Goal: Information Seeking & Learning: Find specific fact

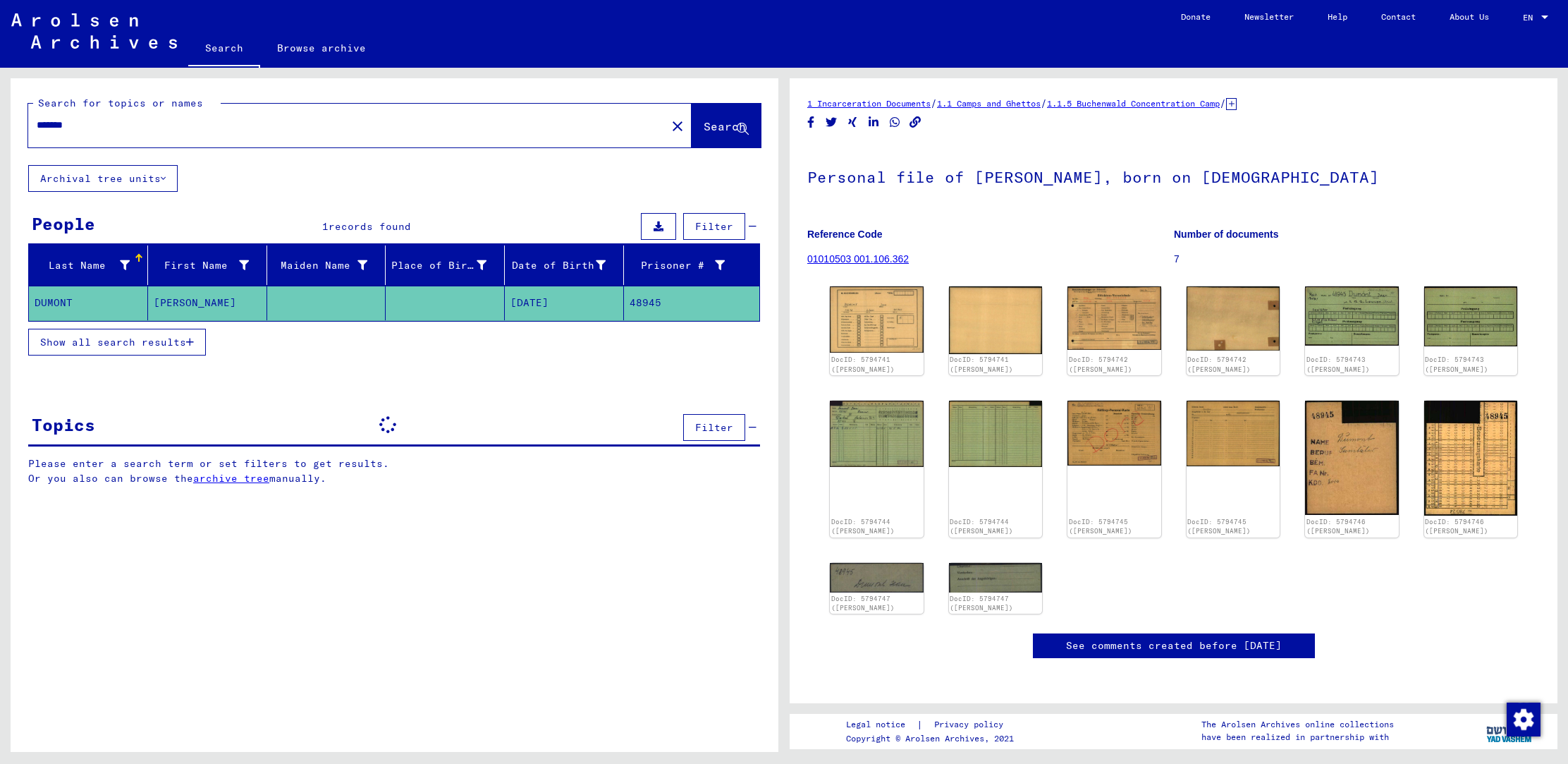
drag, startPoint x: 99, startPoint y: 126, endPoint x: 0, endPoint y: 58, distance: 120.1
click at [0, 69] on div "Search for topics or names ******* close Search Archival tree units People 1 re…" at bounding box center [392, 410] width 784 height 685
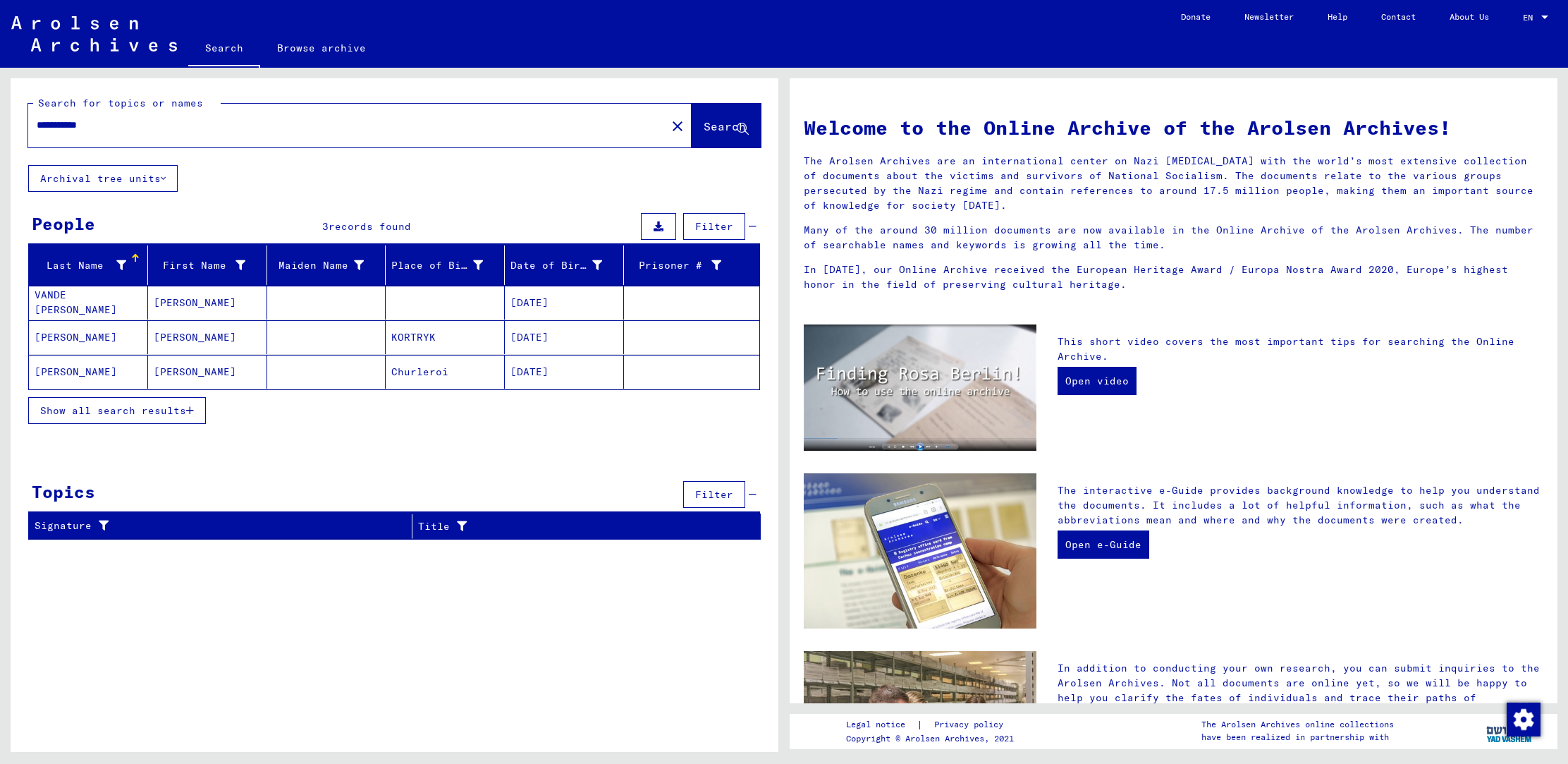
click at [74, 125] on input "**********" at bounding box center [343, 125] width 613 height 15
type input "**********"
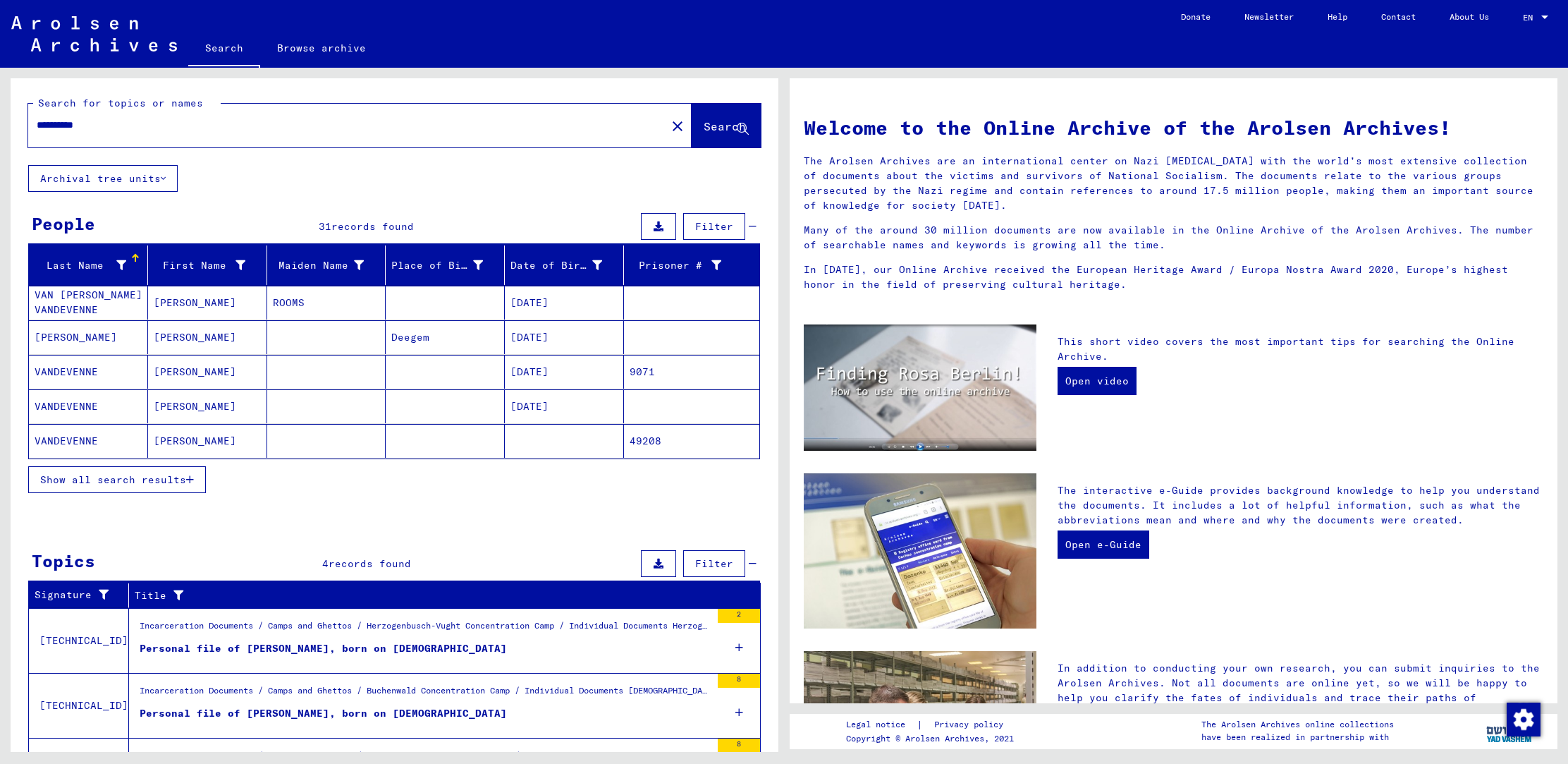
click at [643, 371] on mat-cell "9071" at bounding box center [691, 372] width 136 height 34
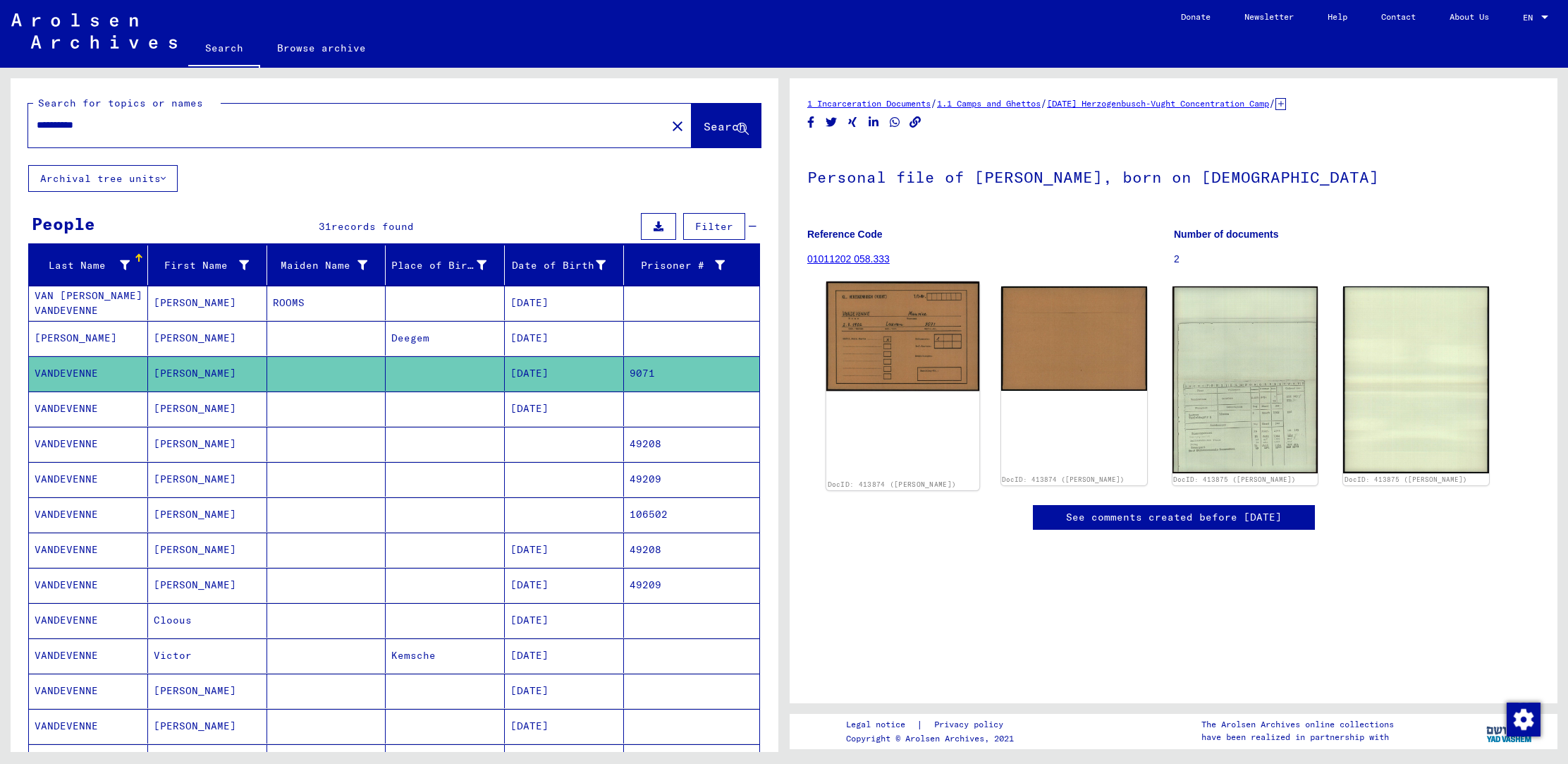
click at [896, 360] on img at bounding box center [903, 336] width 153 height 109
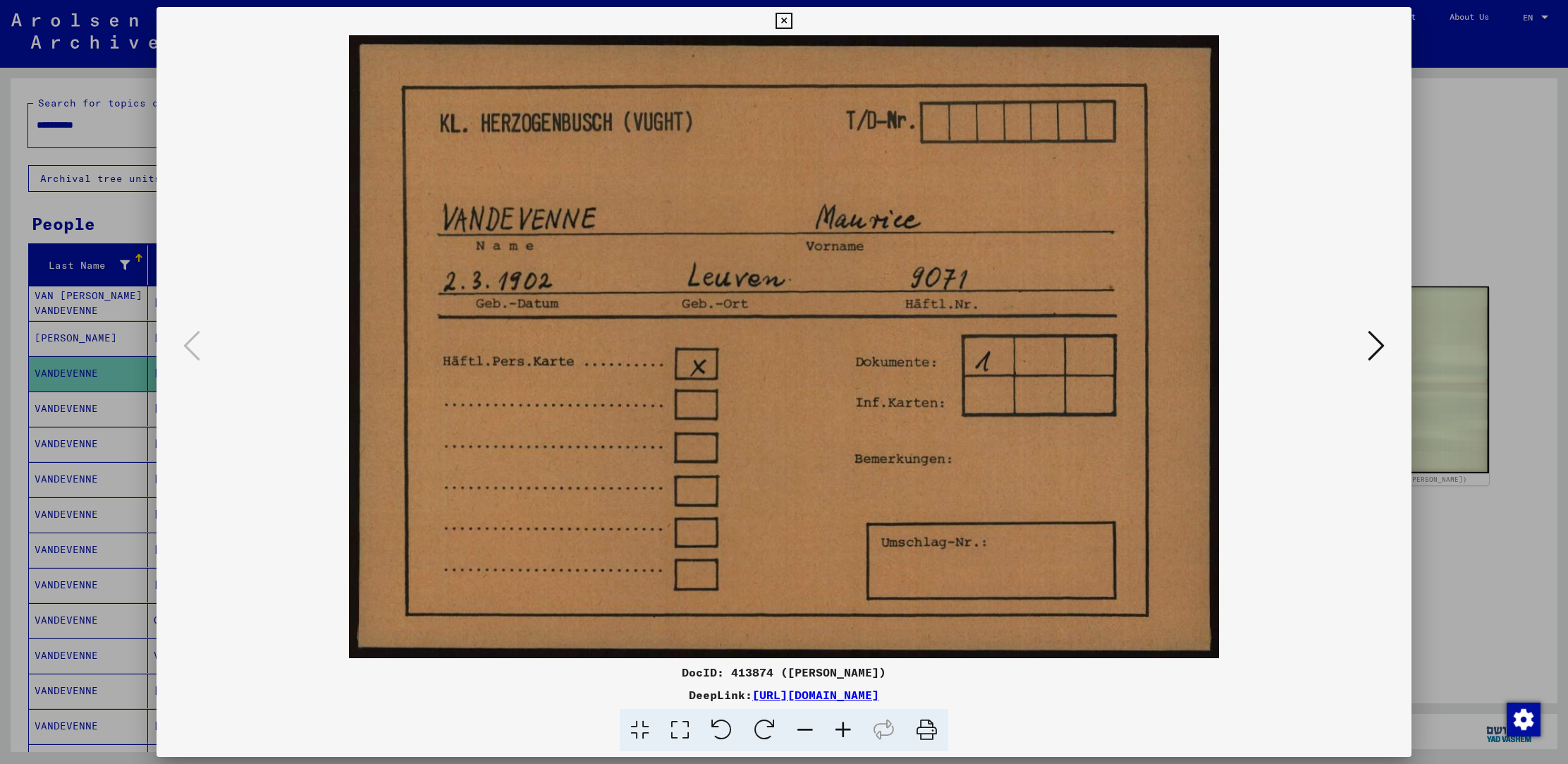
click at [1377, 348] on icon at bounding box center [1376, 345] width 17 height 34
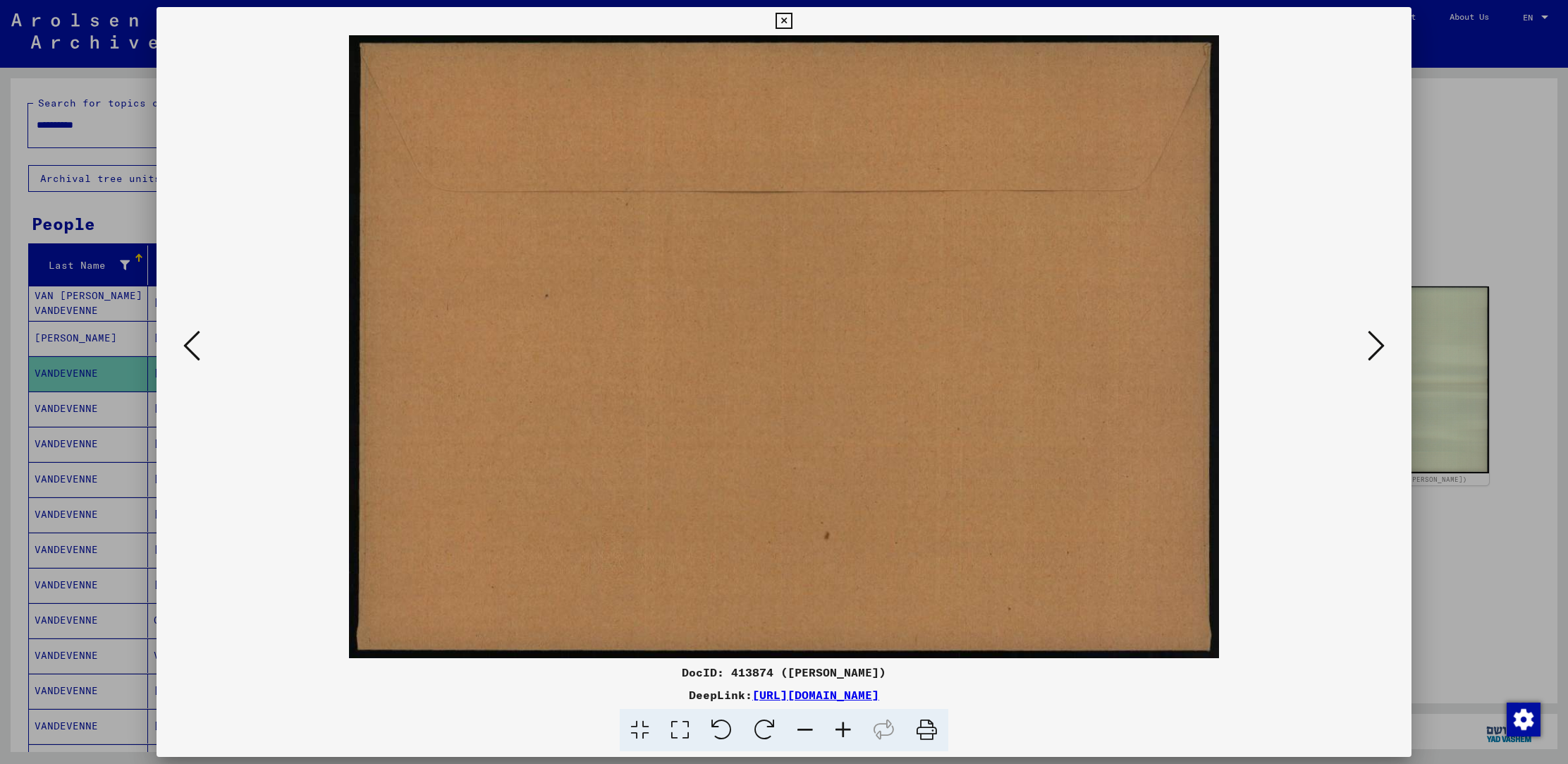
click at [1377, 348] on icon at bounding box center [1376, 345] width 17 height 34
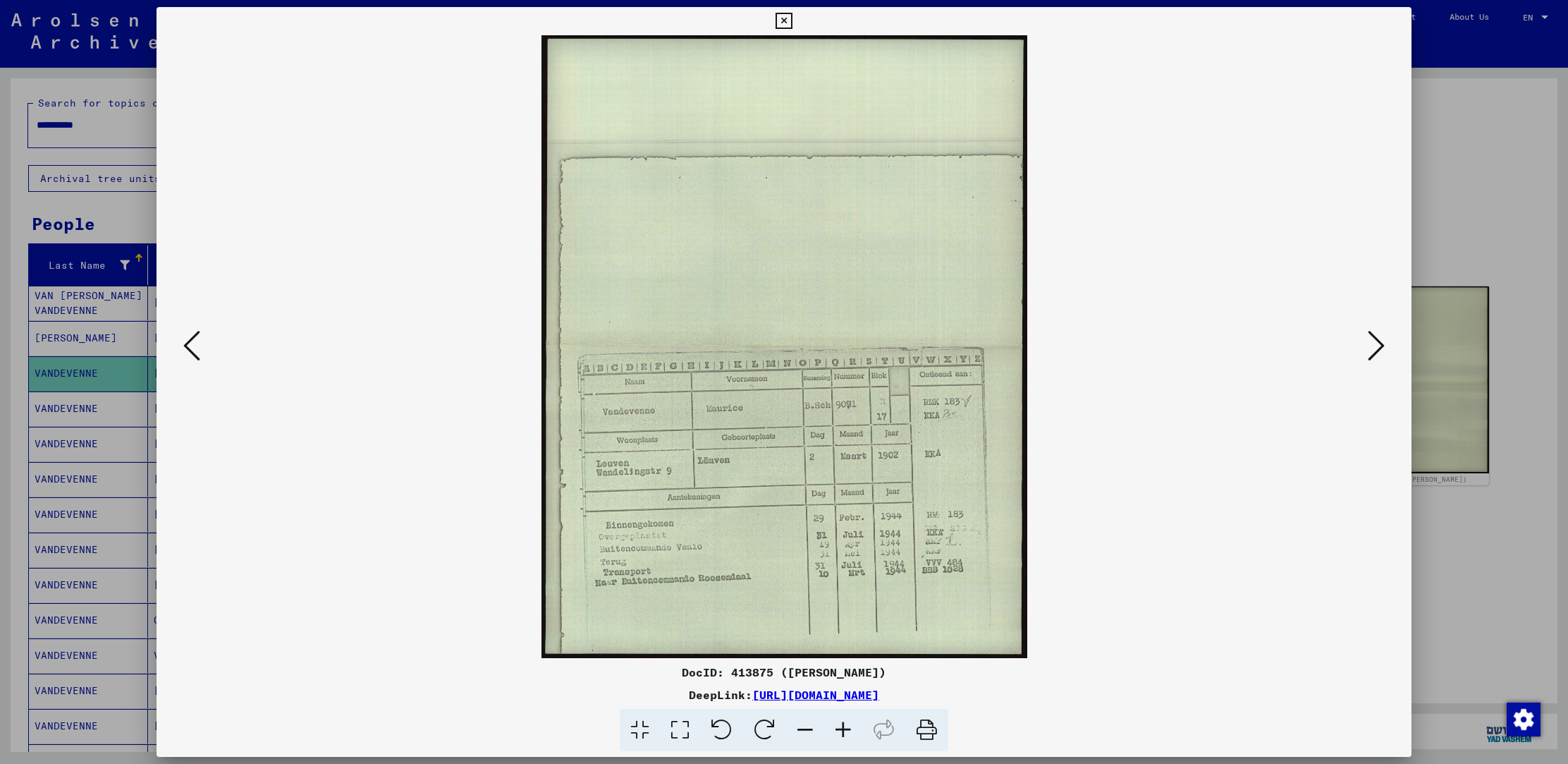
click at [1377, 348] on icon at bounding box center [1376, 345] width 17 height 34
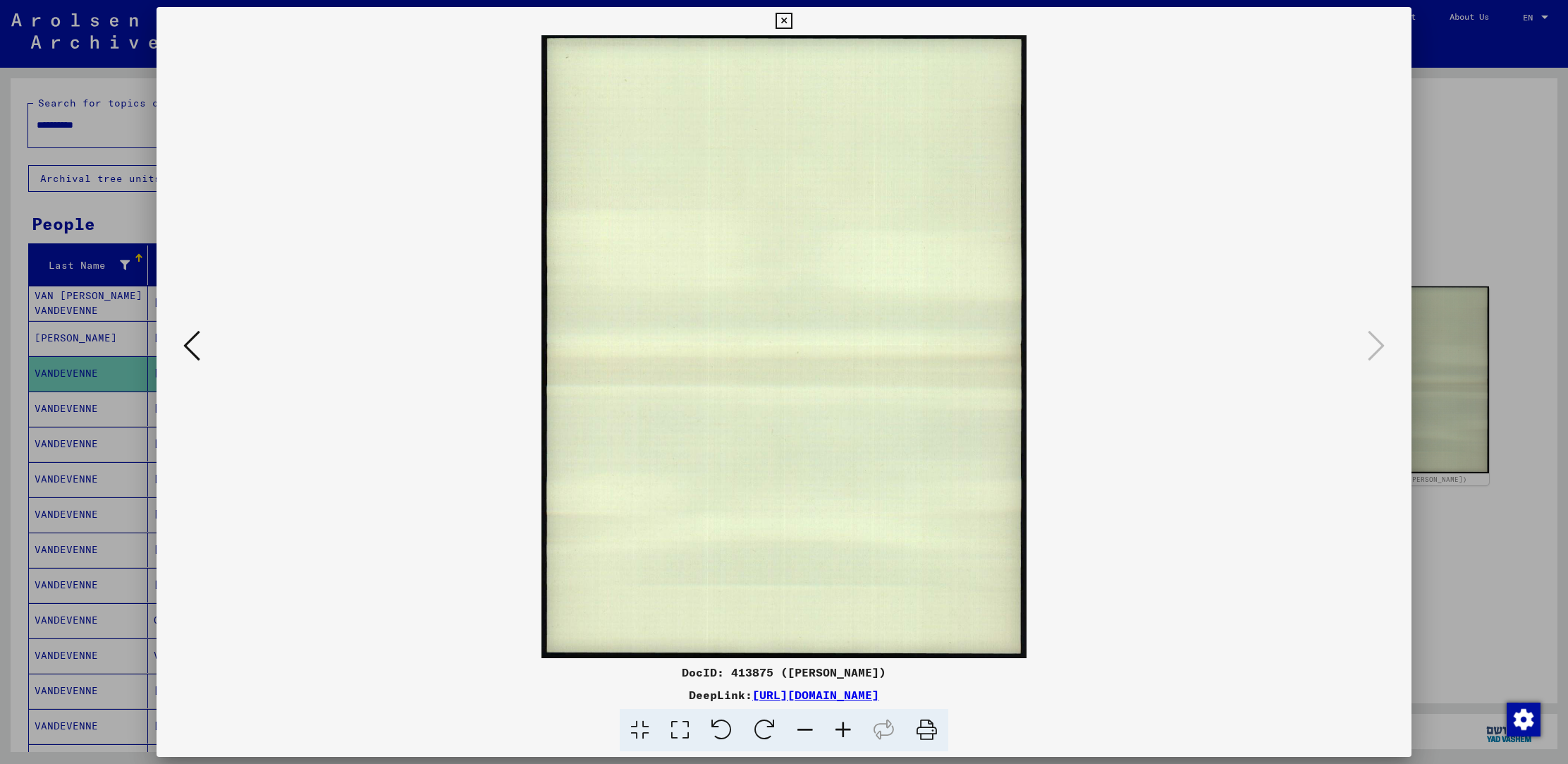
drag, startPoint x: 95, startPoint y: 367, endPoint x: 111, endPoint y: 368, distance: 16.0
click at [96, 367] on div at bounding box center [784, 382] width 1568 height 764
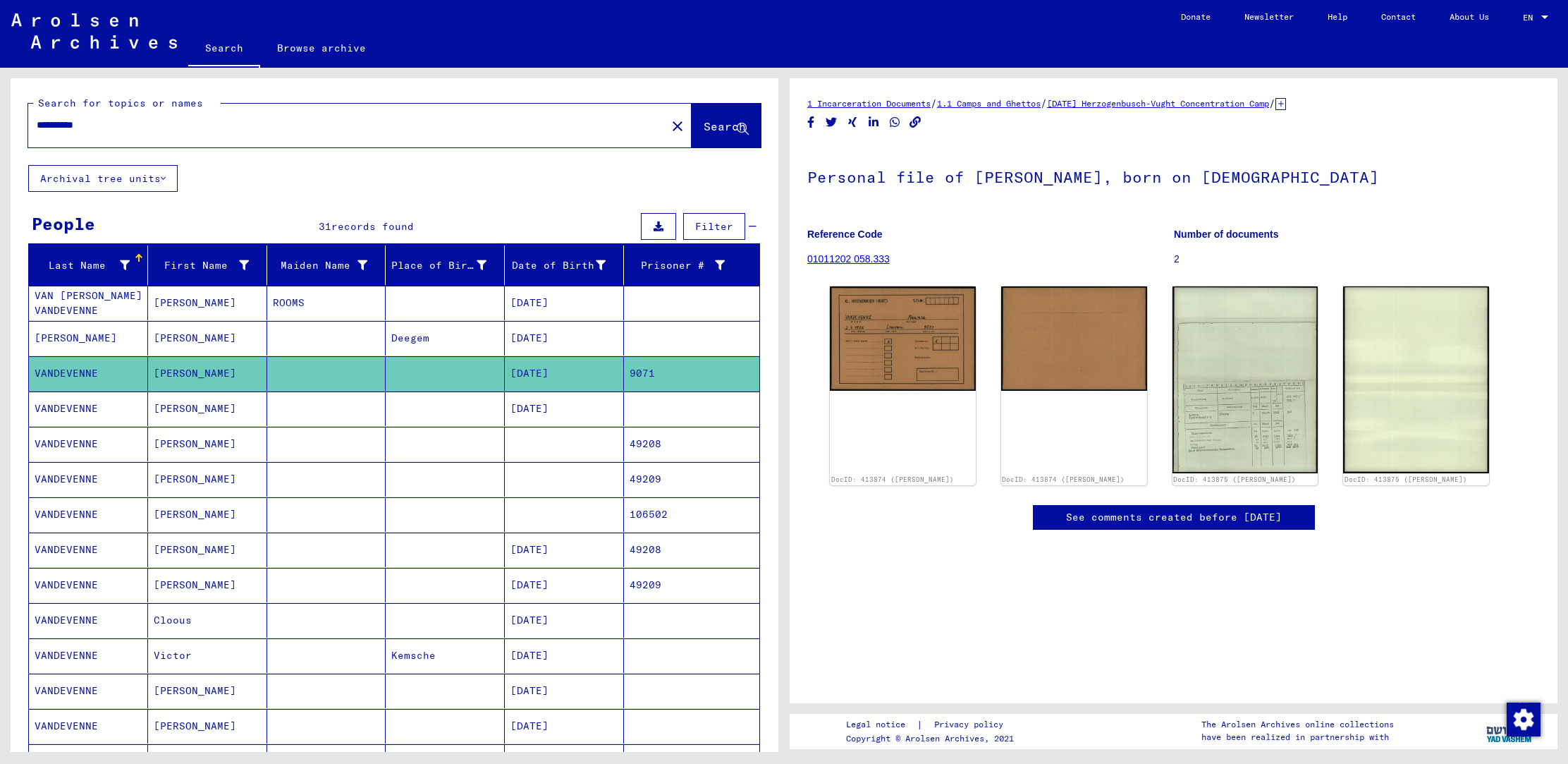
click at [554, 409] on mat-cell "[DATE]" at bounding box center [564, 409] width 119 height 35
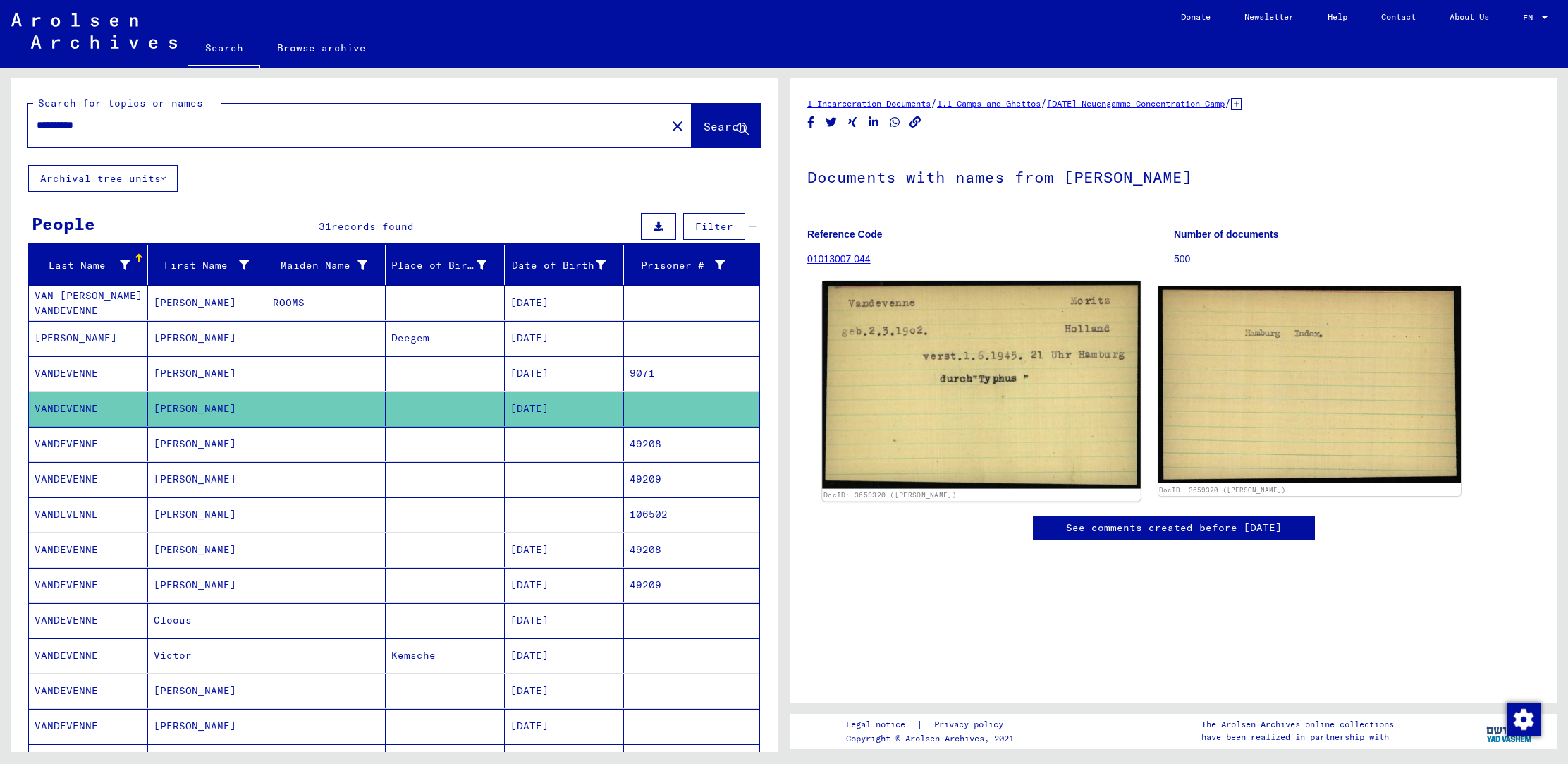
scroll to position [38, 0]
click at [976, 335] on img at bounding box center [981, 385] width 318 height 207
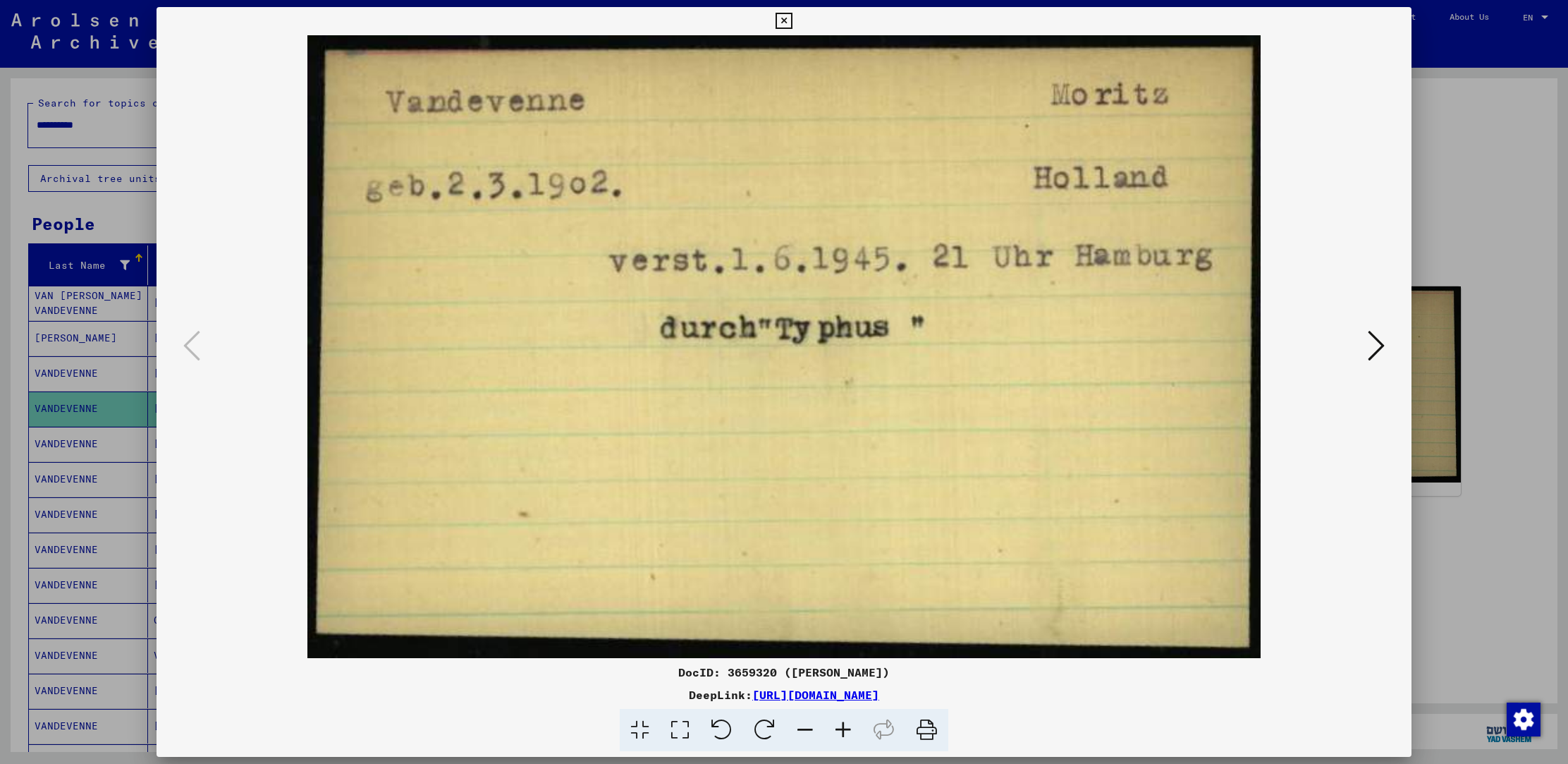
scroll to position [0, 0]
click at [79, 400] on div at bounding box center [784, 382] width 1568 height 764
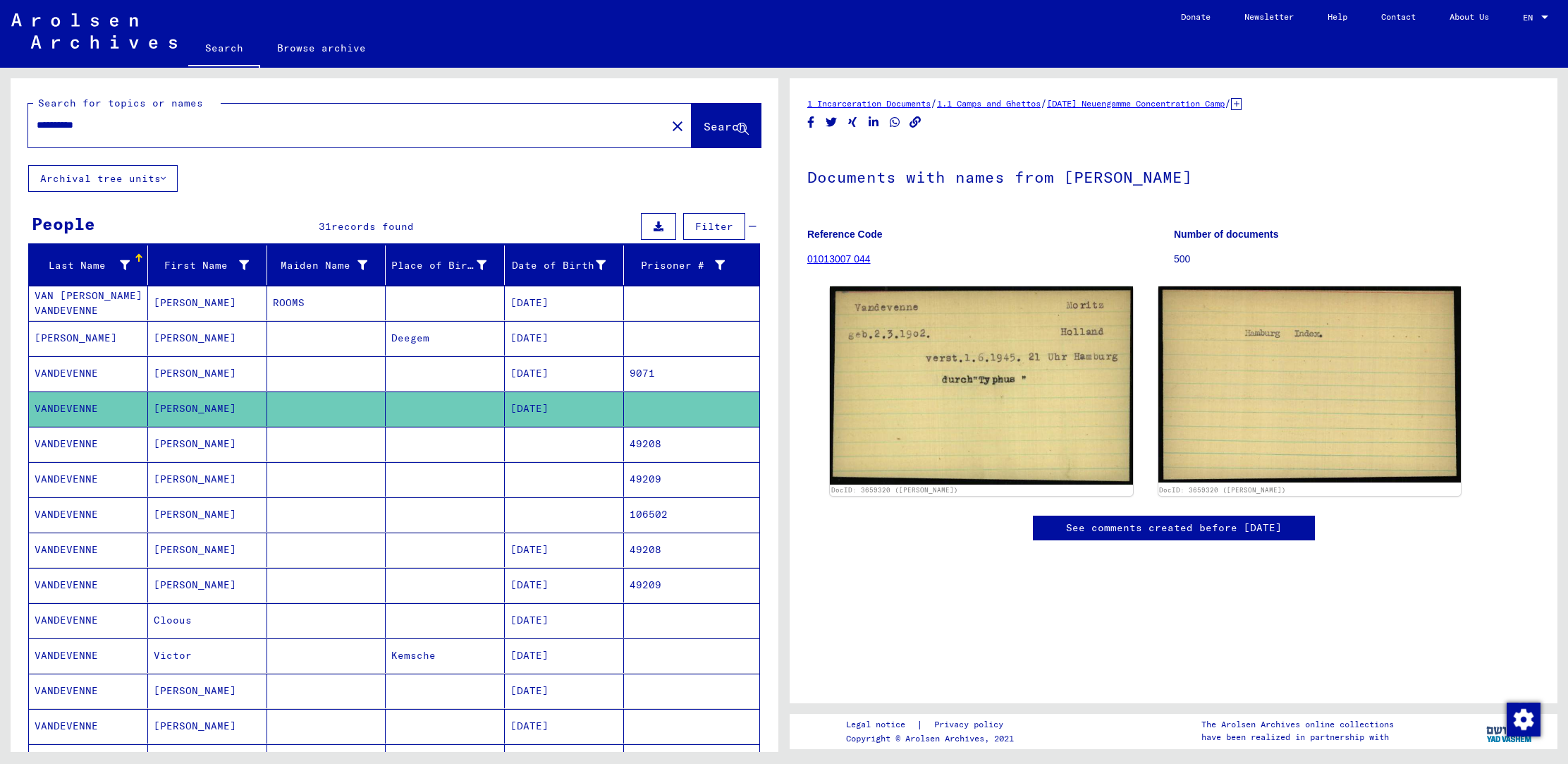
click at [538, 373] on mat-cell "[DATE]" at bounding box center [564, 373] width 119 height 35
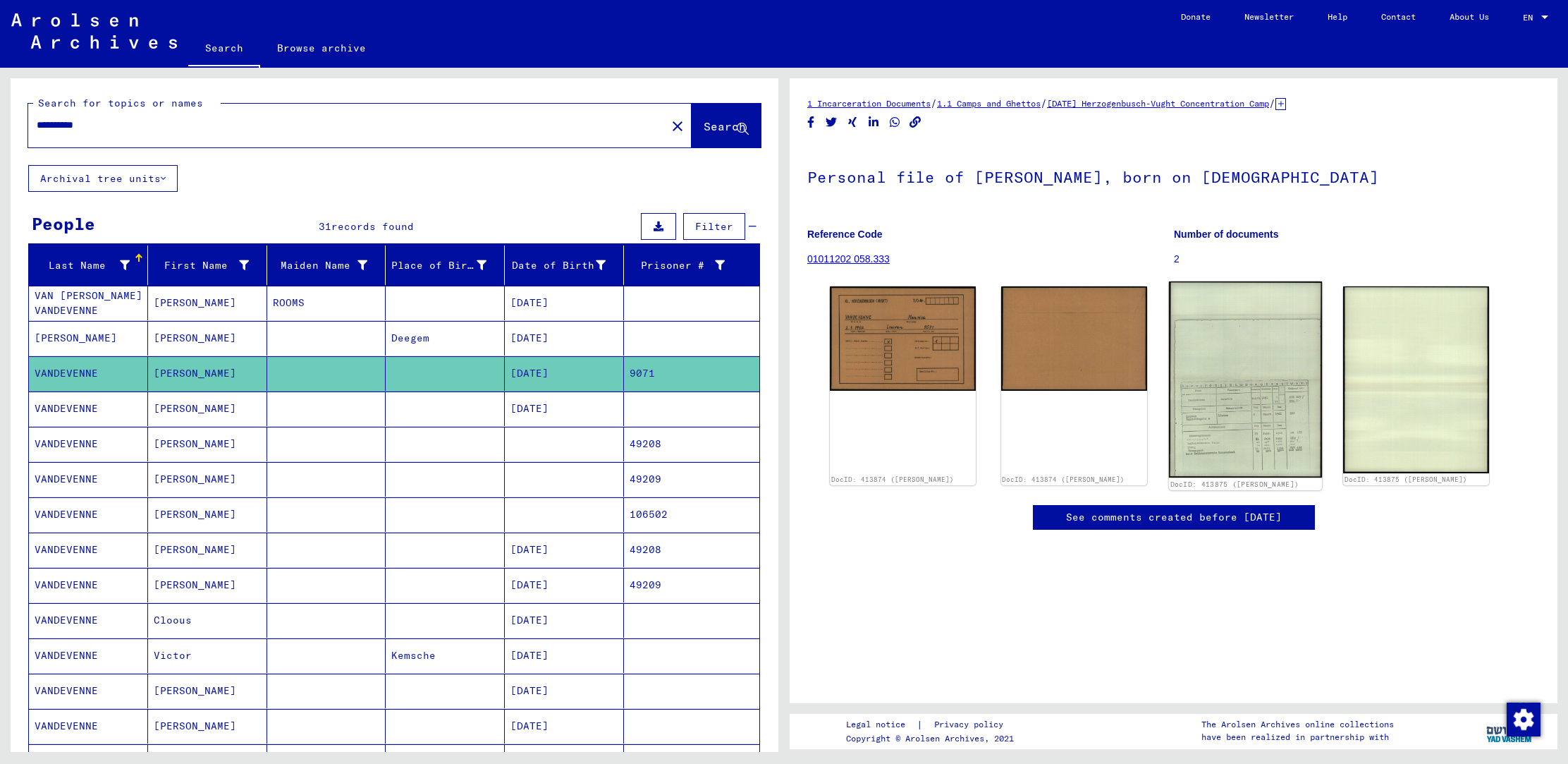
click at [1227, 450] on img at bounding box center [1245, 380] width 153 height 196
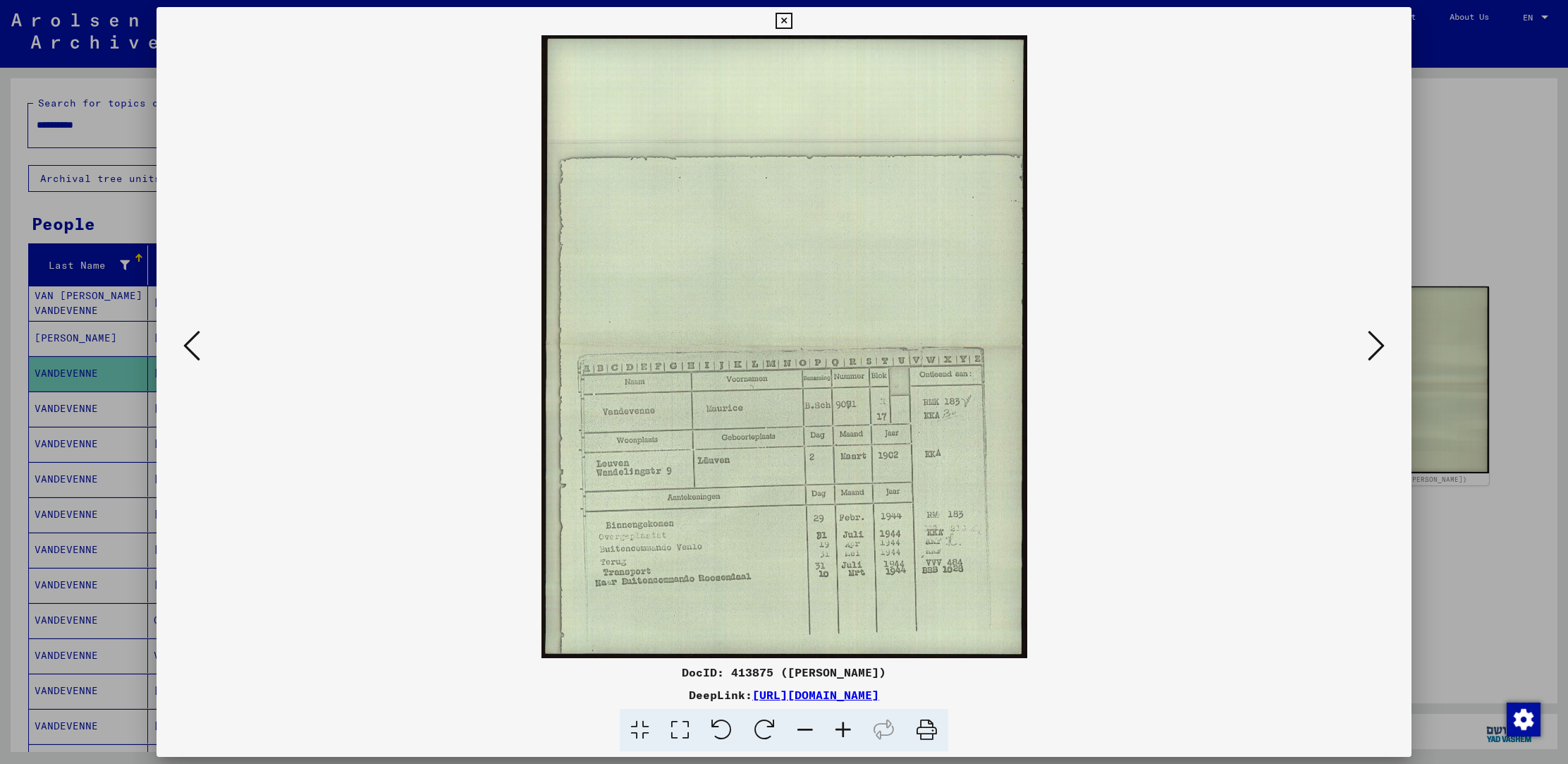
click at [105, 383] on div at bounding box center [784, 382] width 1568 height 764
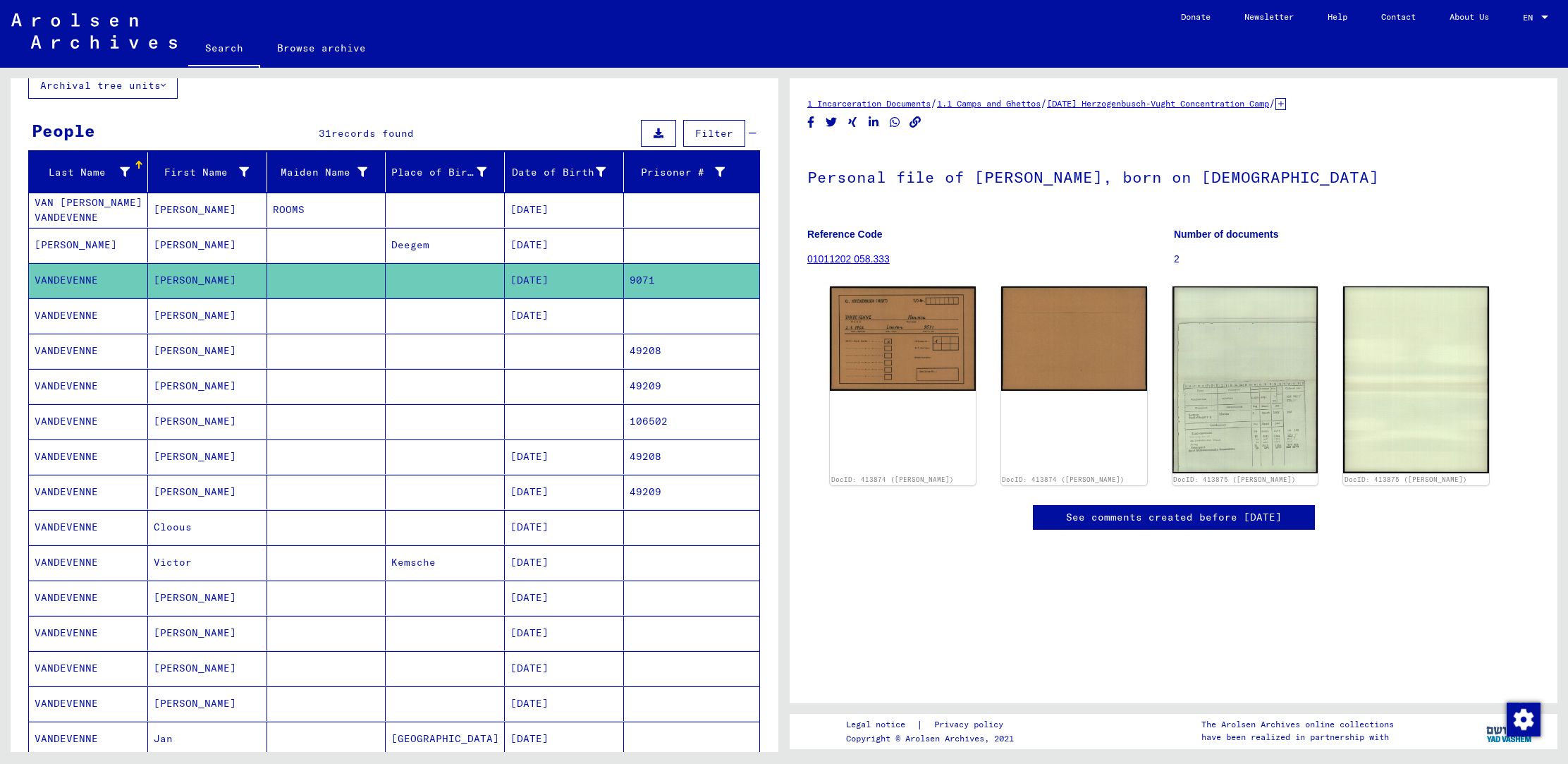
click at [545, 356] on mat-cell at bounding box center [564, 350] width 119 height 35
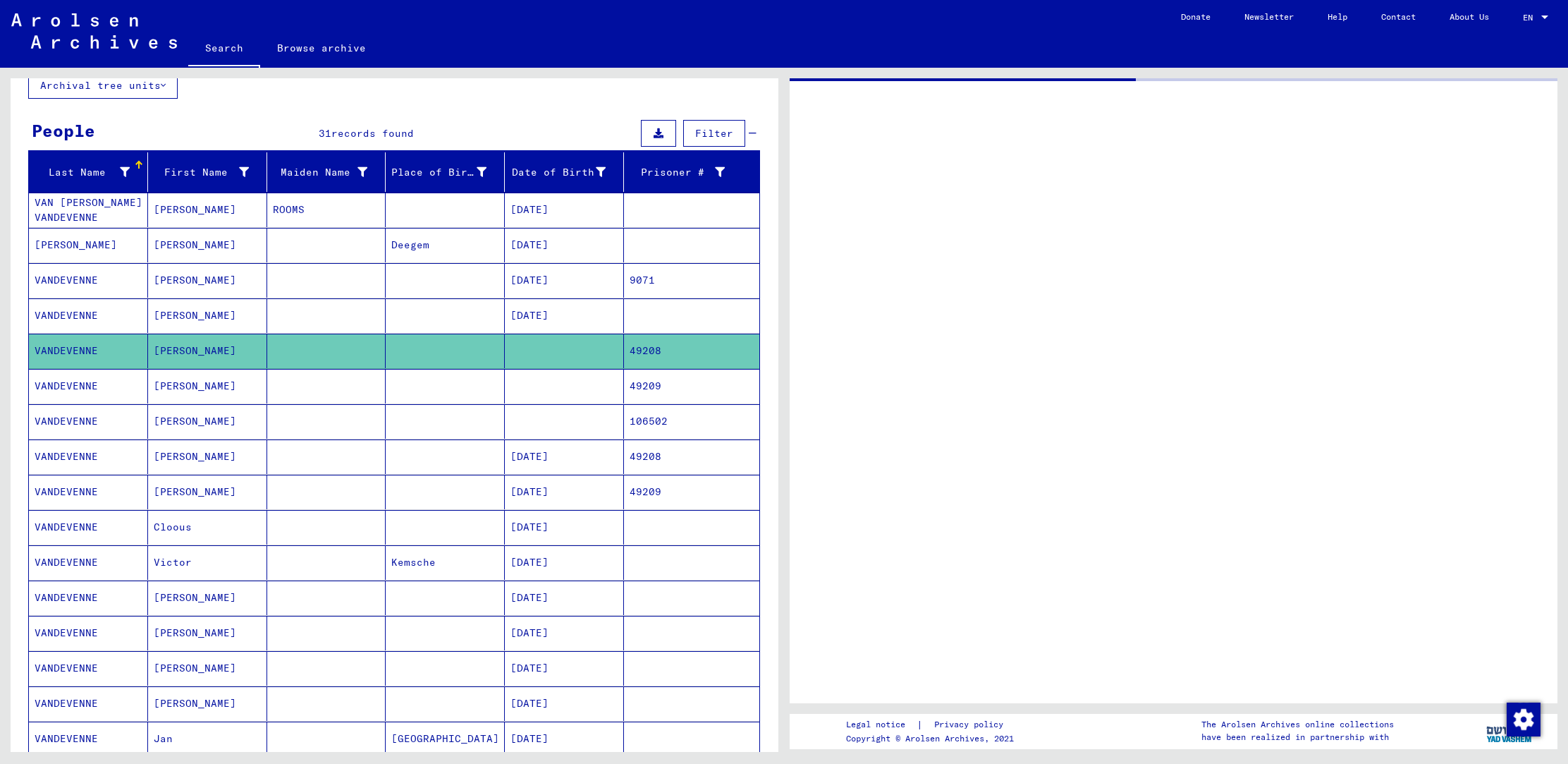
scroll to position [91, 0]
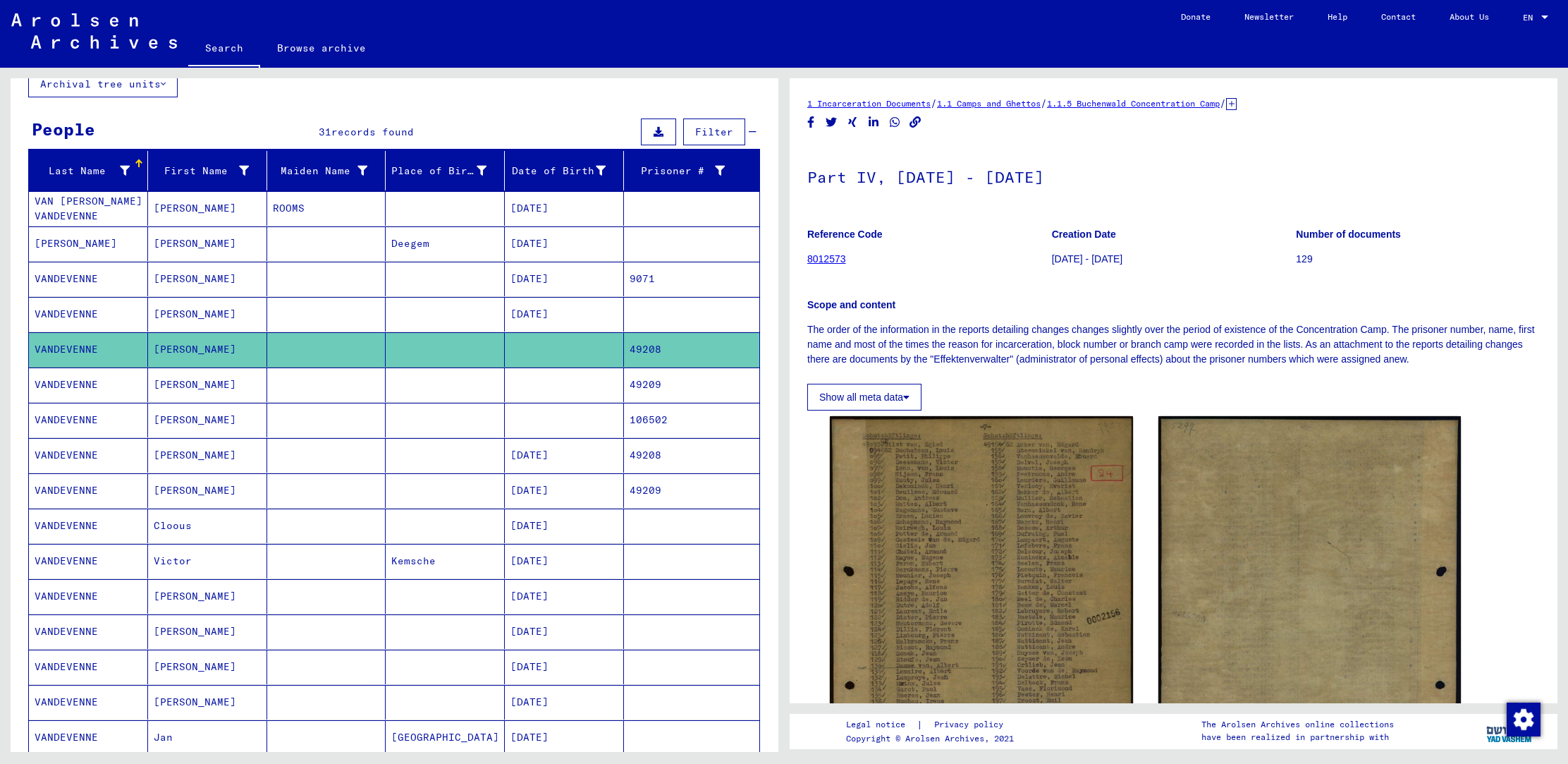
click at [548, 387] on mat-cell at bounding box center [564, 384] width 119 height 35
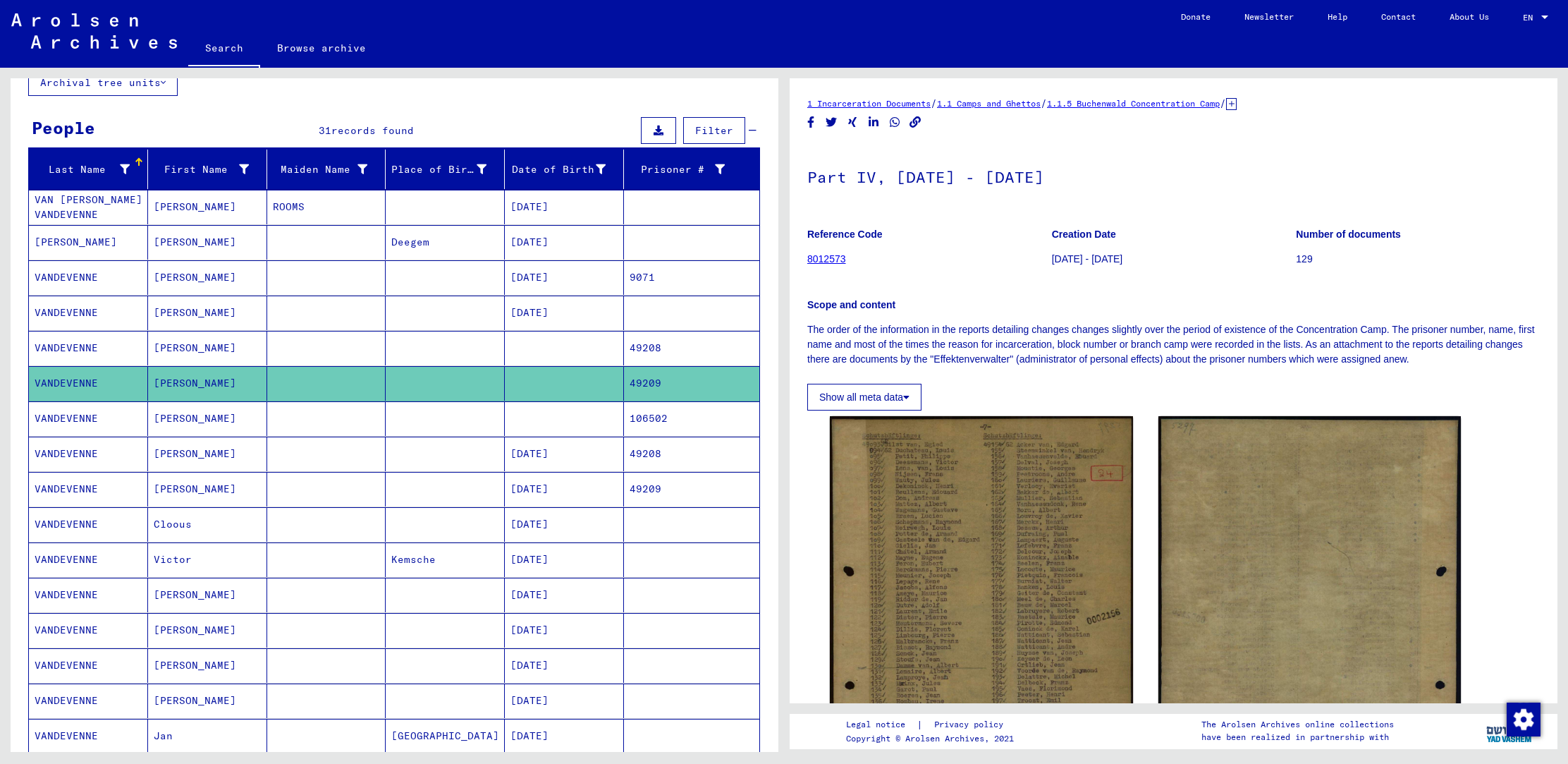
scroll to position [94, 0]
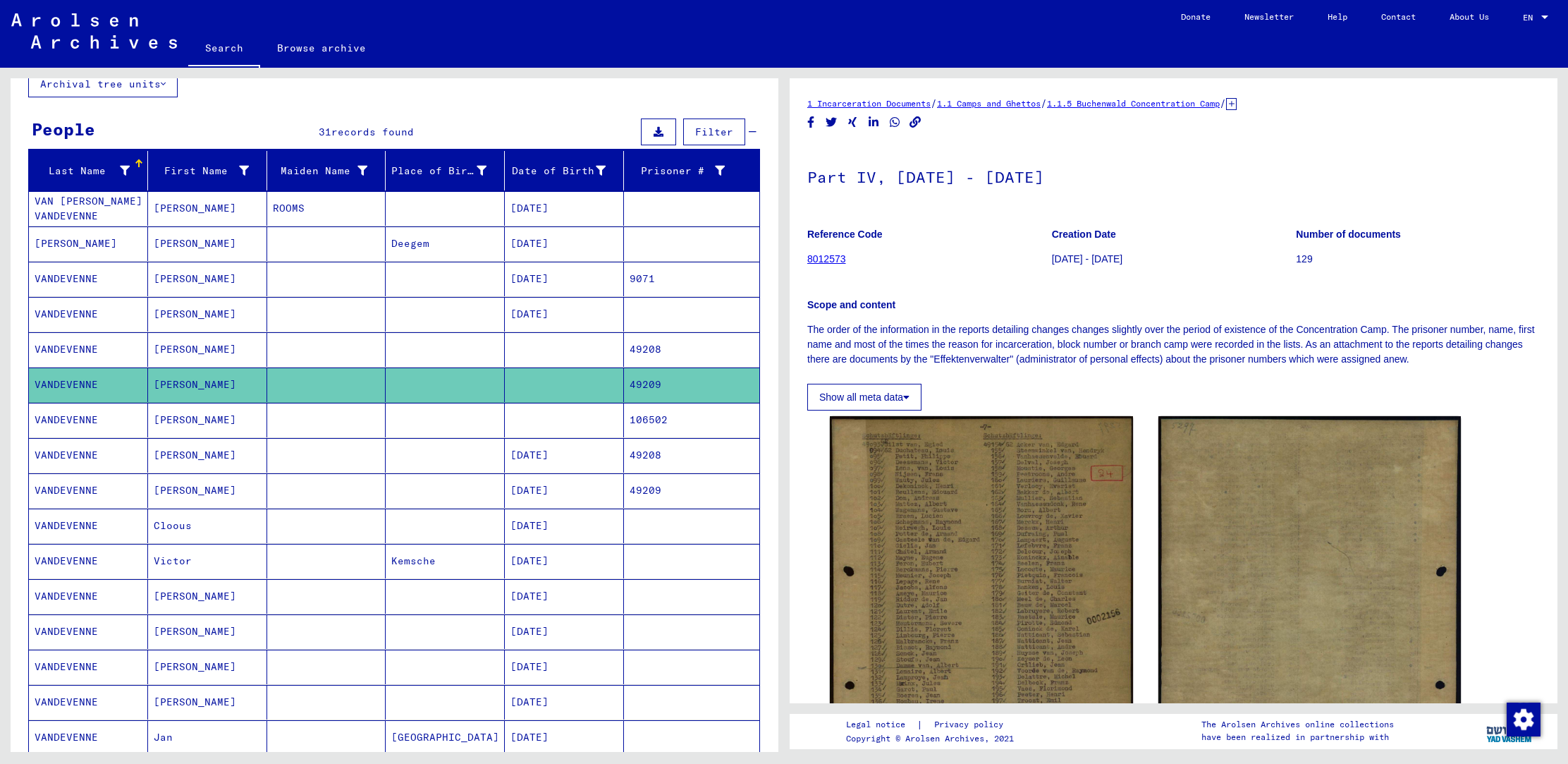
click at [640, 419] on mat-cell "106502" at bounding box center [691, 420] width 136 height 35
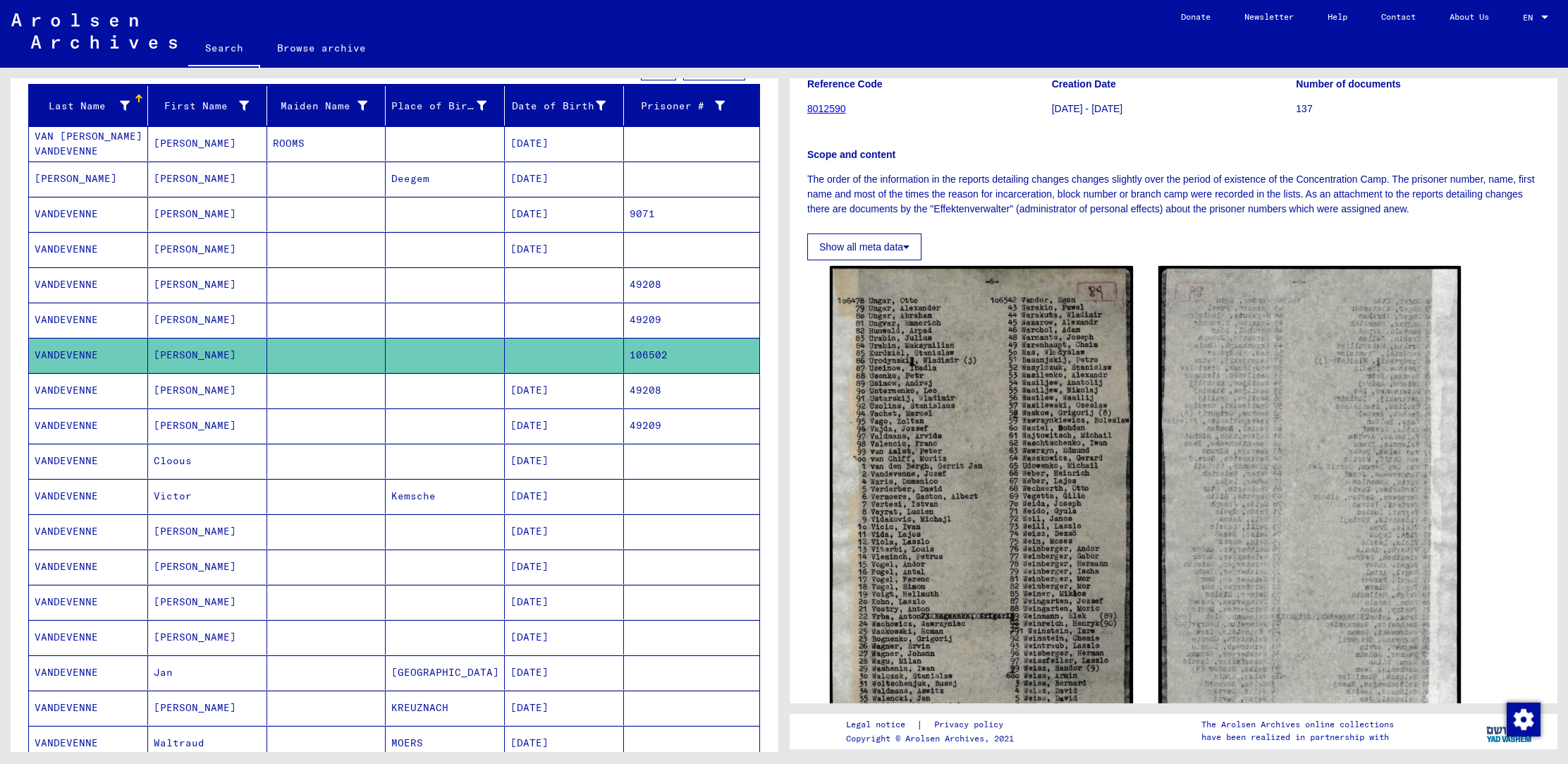
scroll to position [163, 0]
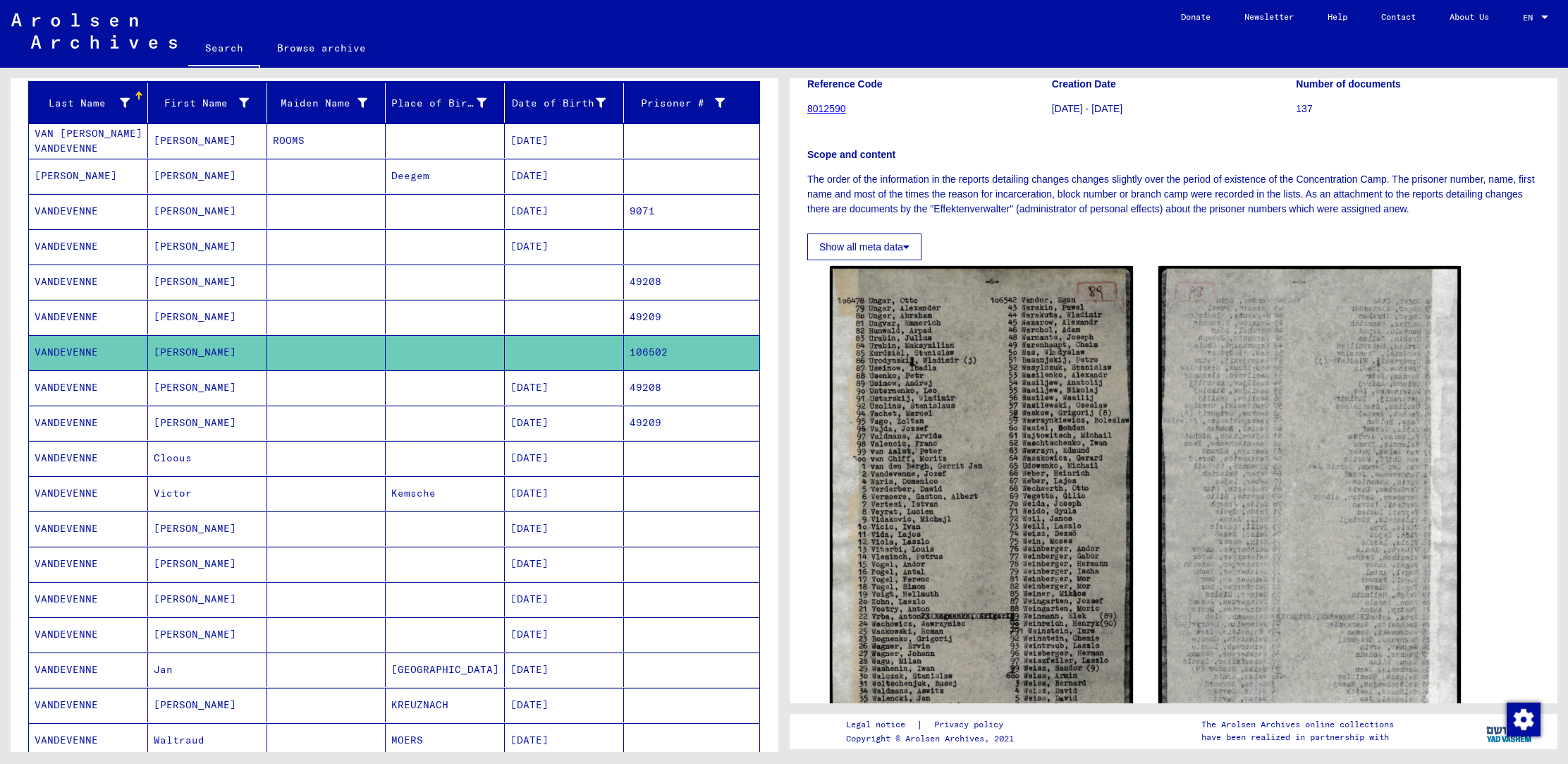
click at [542, 565] on mat-cell "[DATE]" at bounding box center [564, 564] width 119 height 35
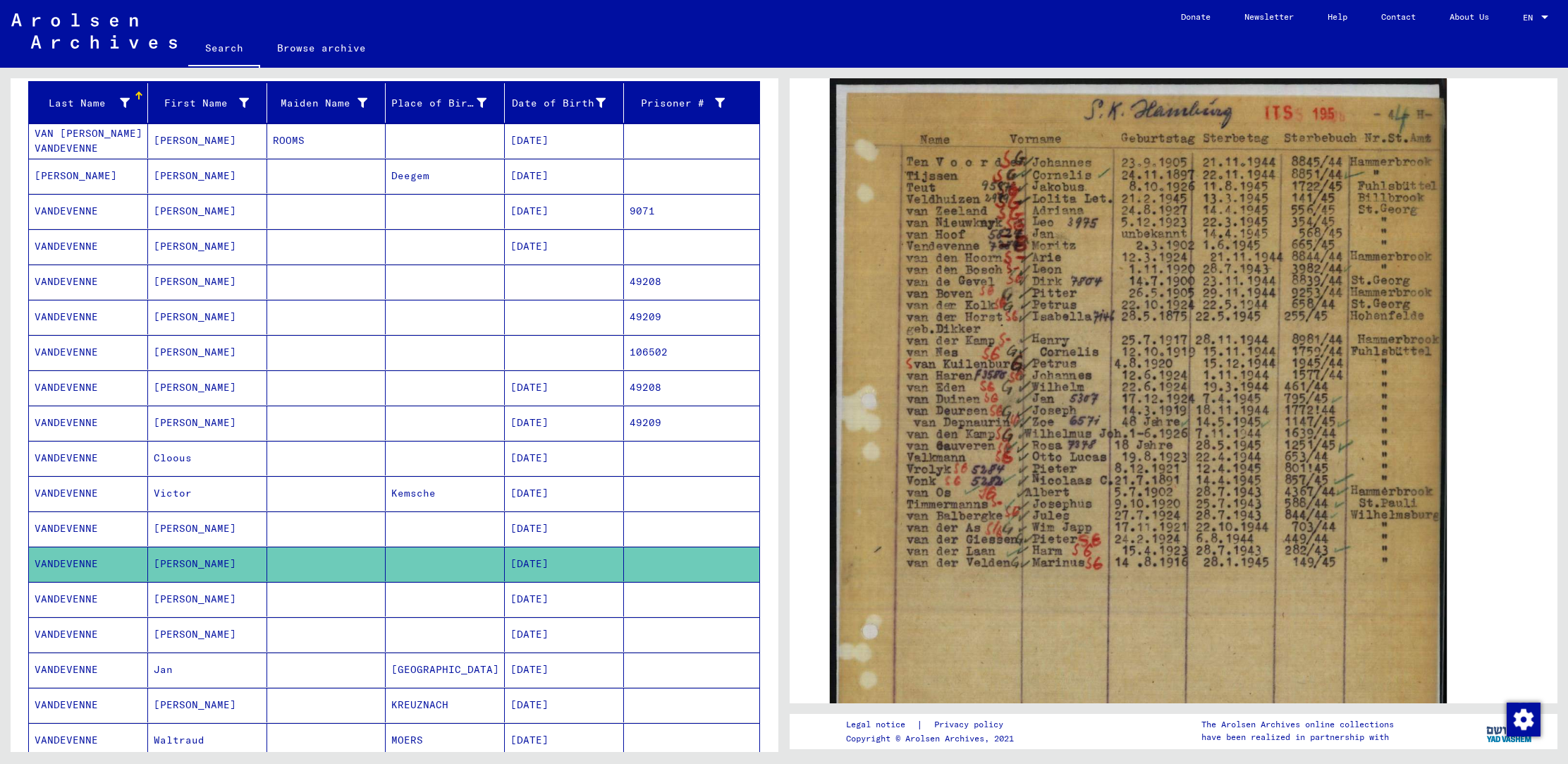
scroll to position [304, 0]
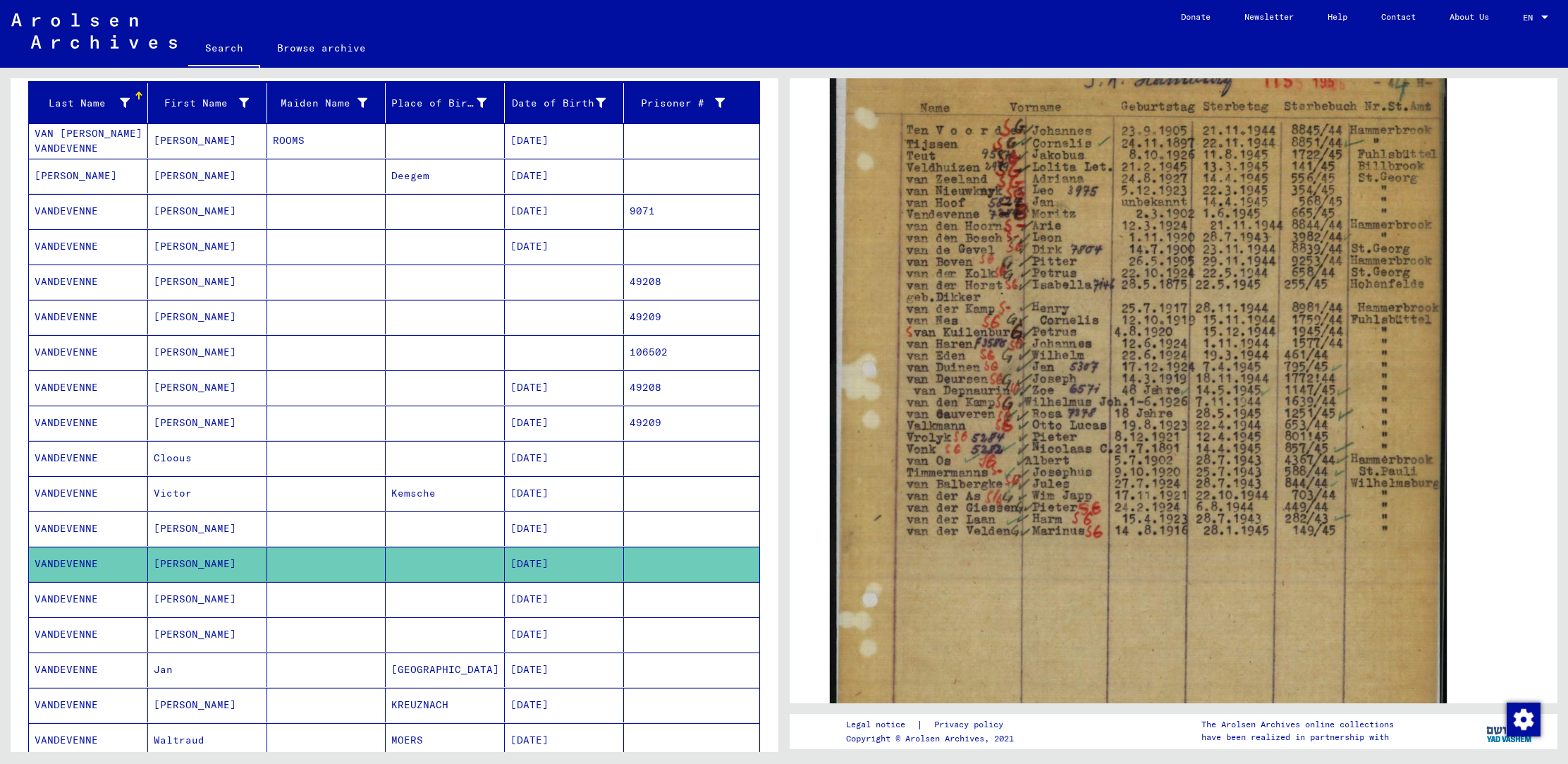
click at [548, 603] on mat-cell "[DATE]" at bounding box center [564, 599] width 119 height 35
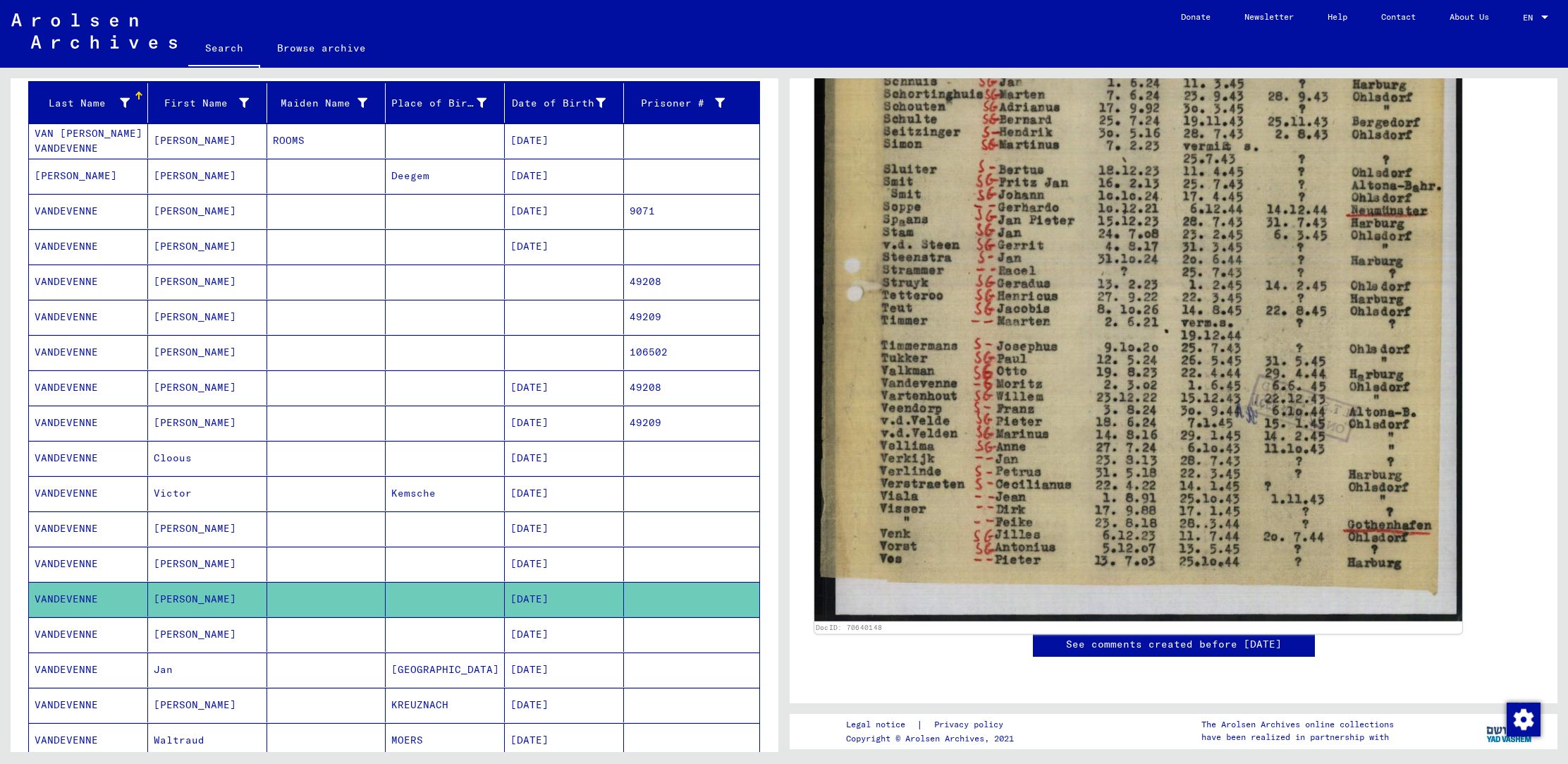
scroll to position [771, 0]
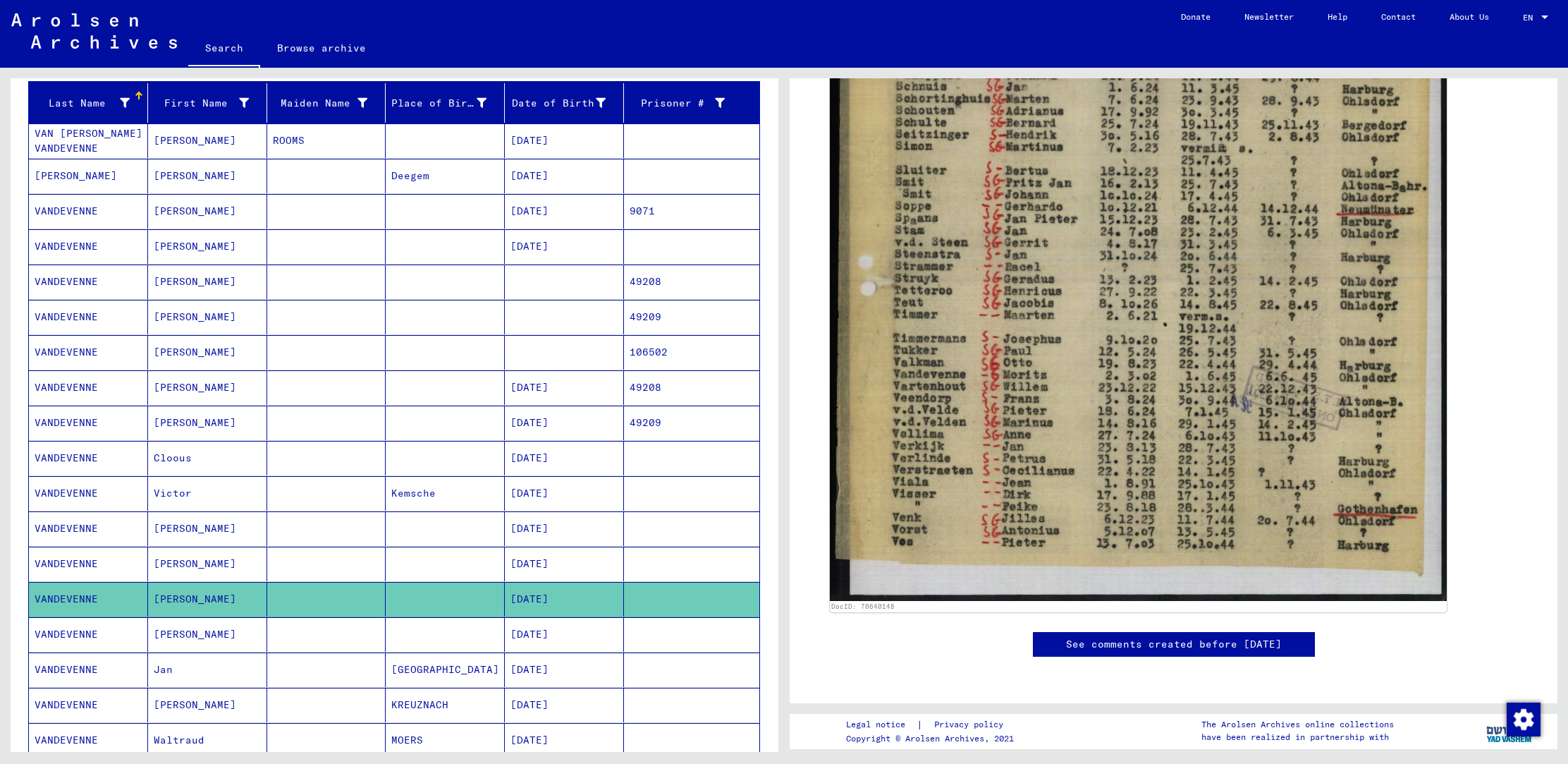
click at [550, 629] on mat-cell "[DATE]" at bounding box center [564, 634] width 119 height 35
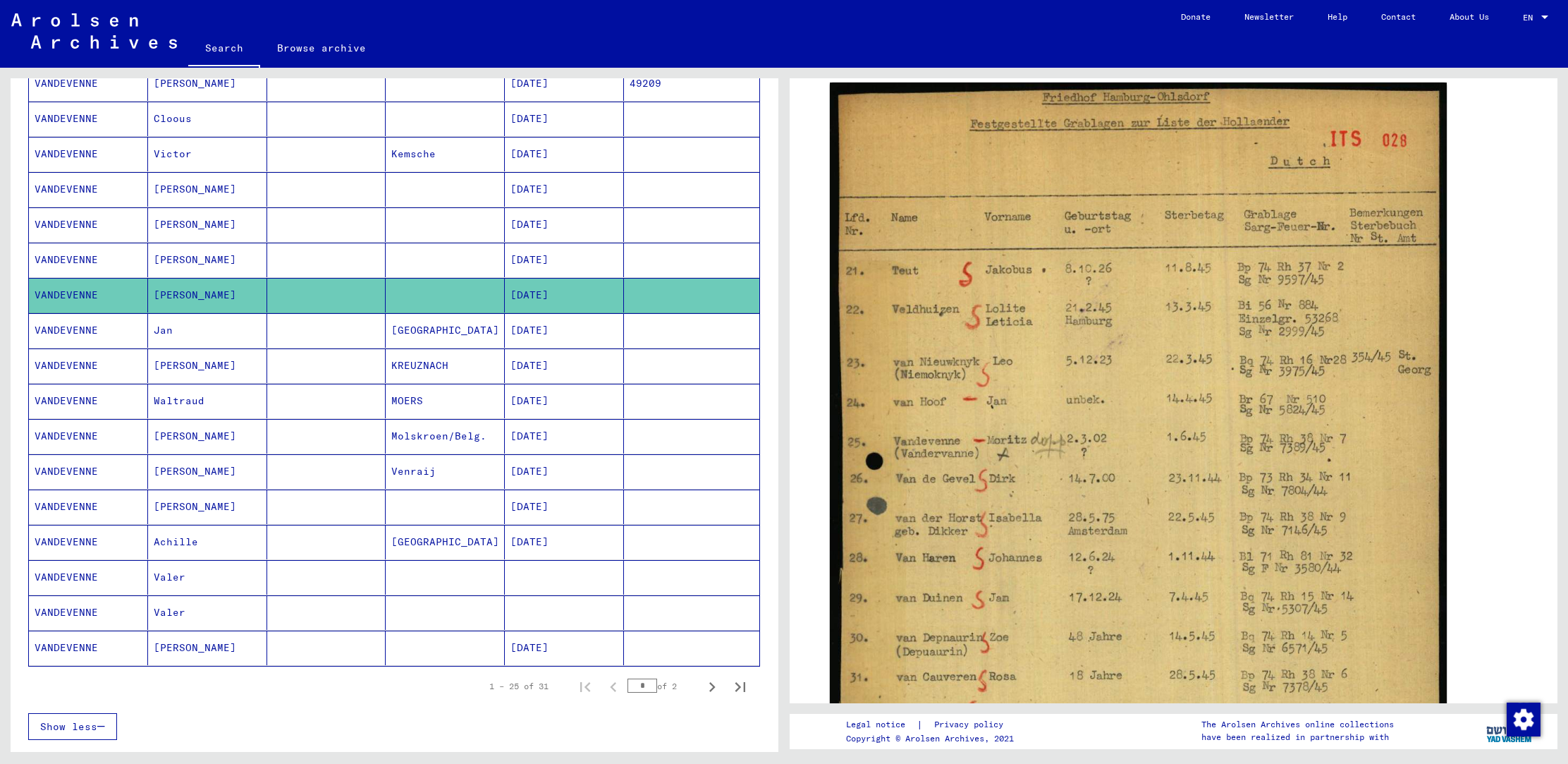
scroll to position [544, 0]
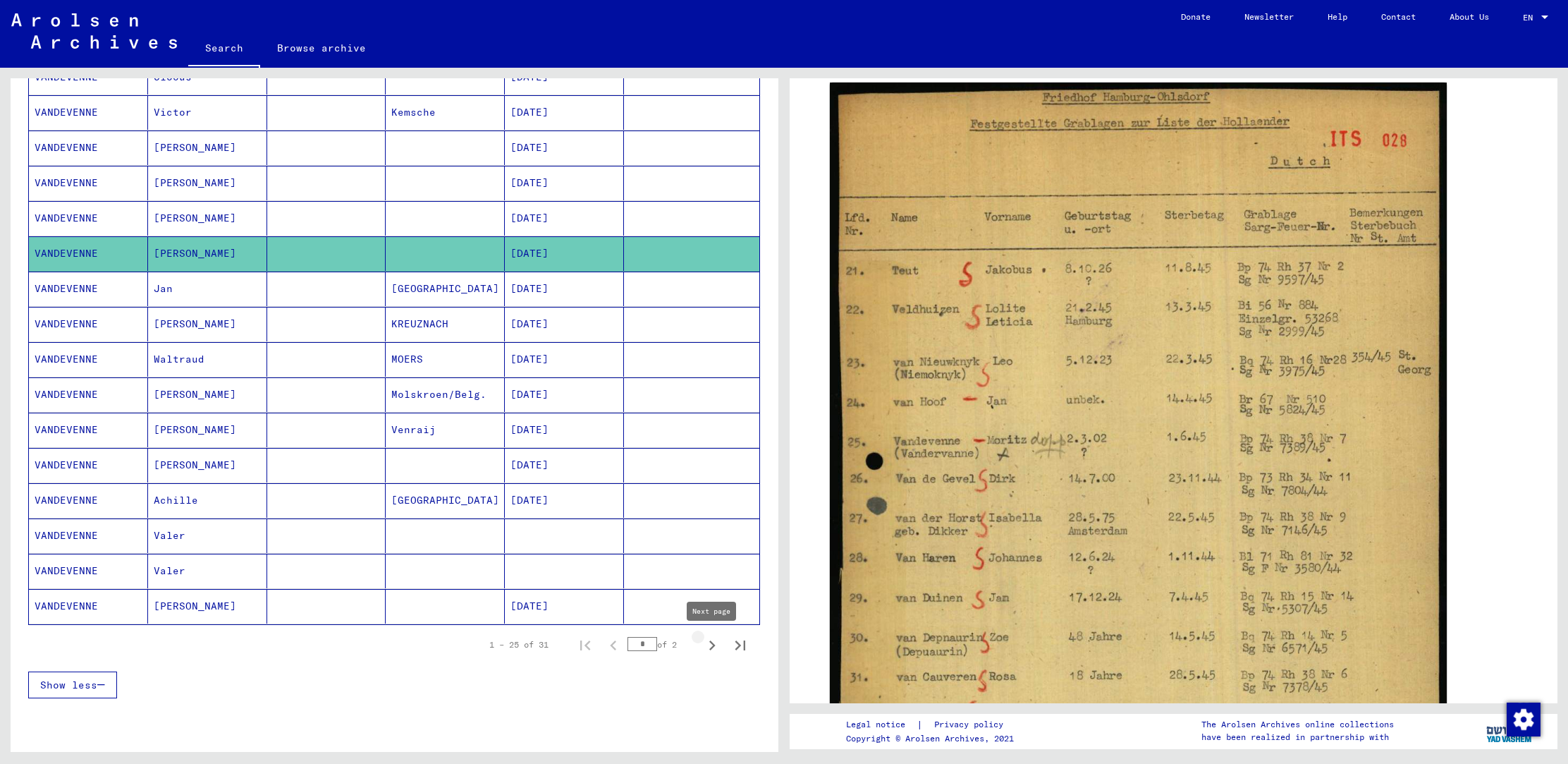
click at [709, 643] on icon "Next page" at bounding box center [712, 646] width 20 height 20
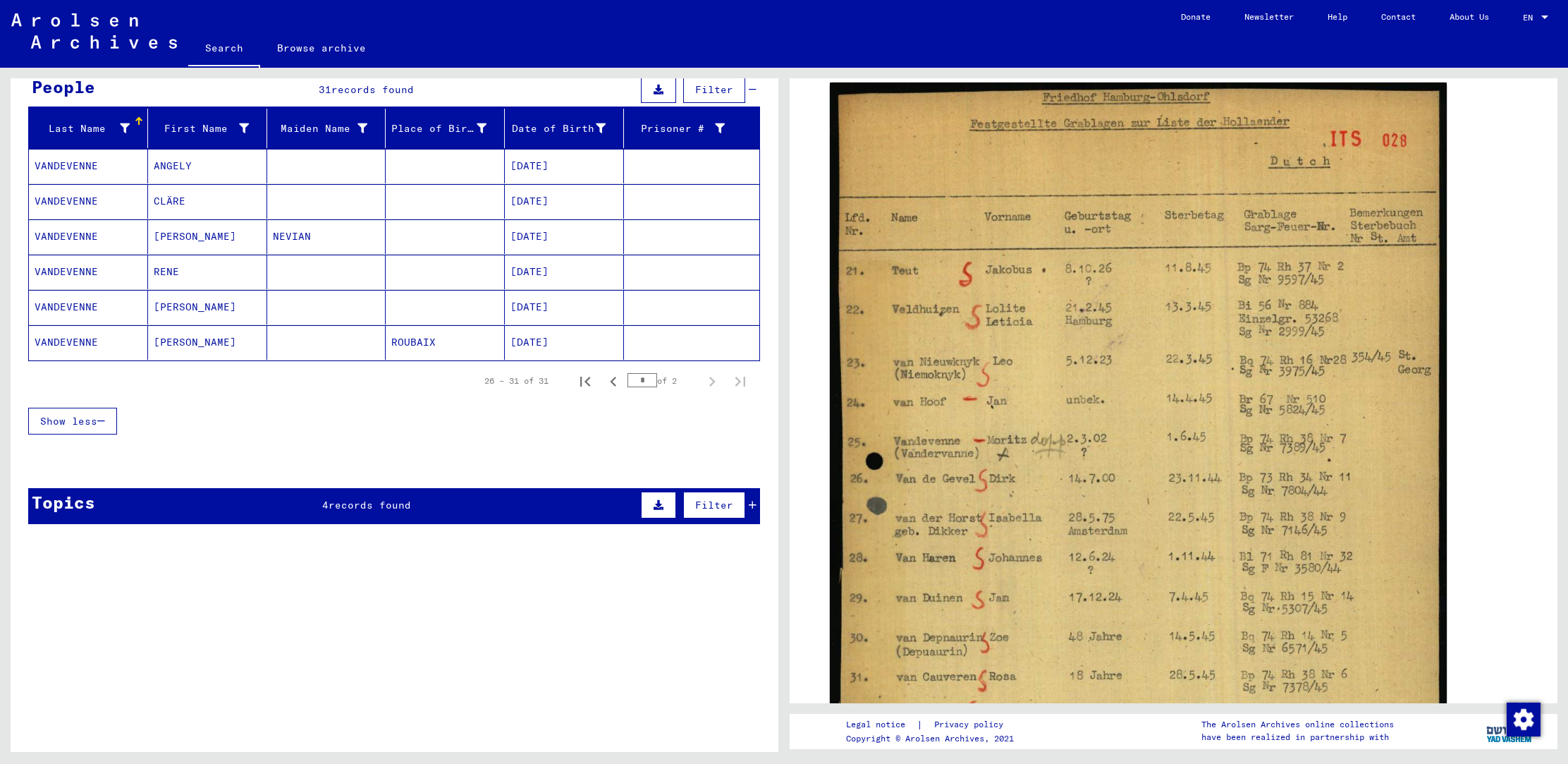
scroll to position [144, 0]
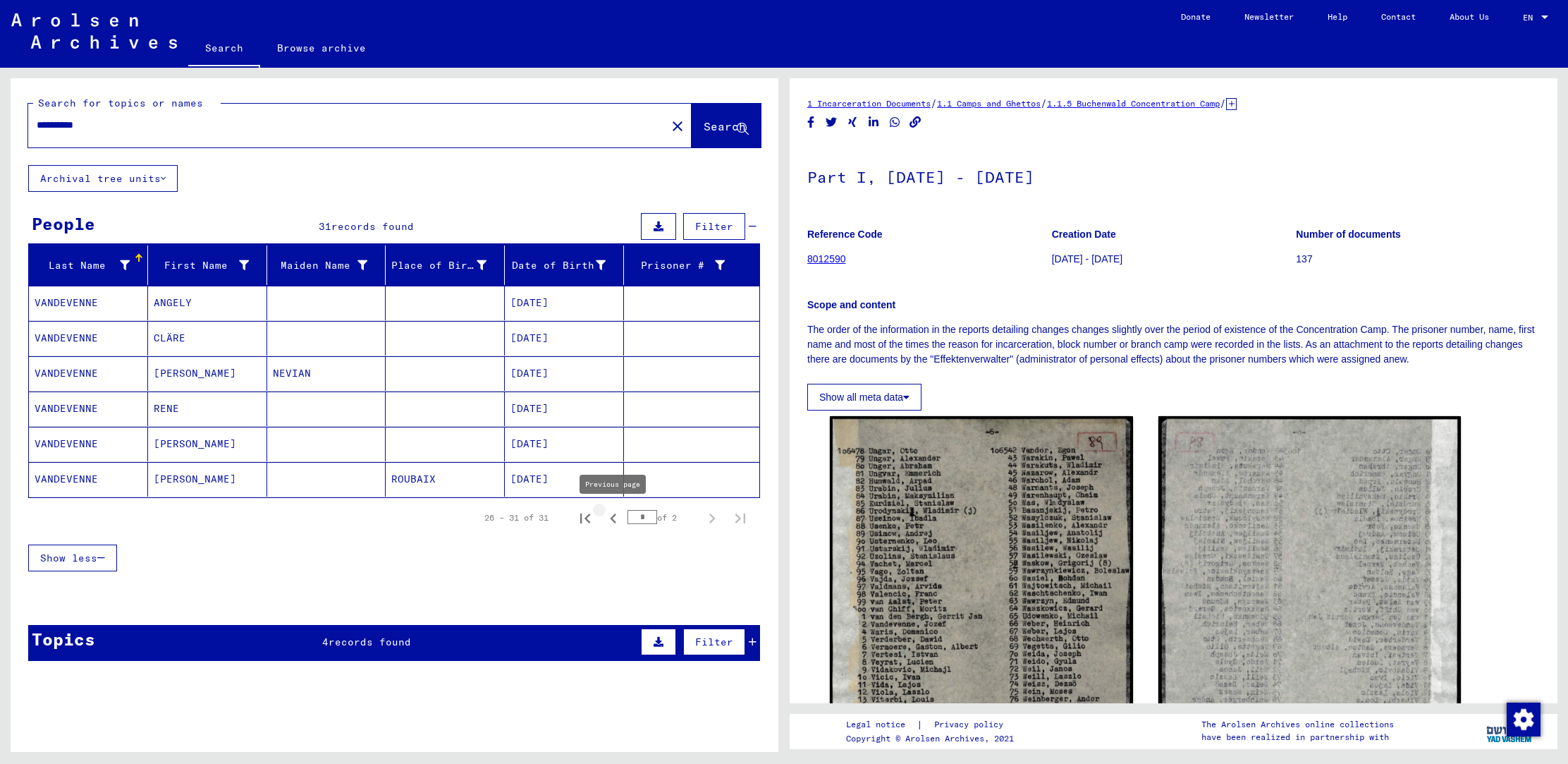
click at [611, 517] on icon "Previous page" at bounding box center [614, 519] width 20 height 20
type input "*"
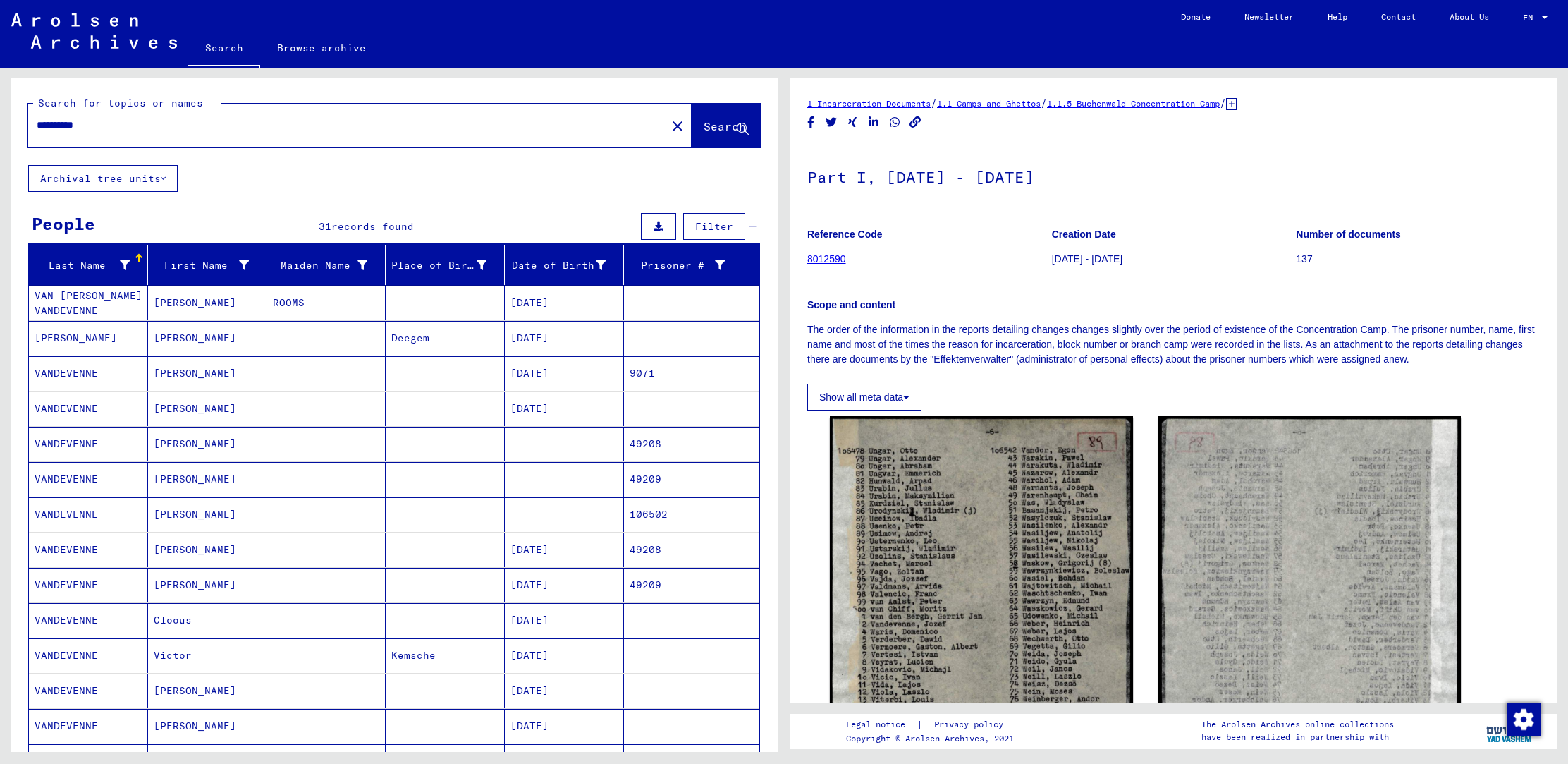
click at [641, 376] on mat-cell "9071" at bounding box center [691, 373] width 136 height 35
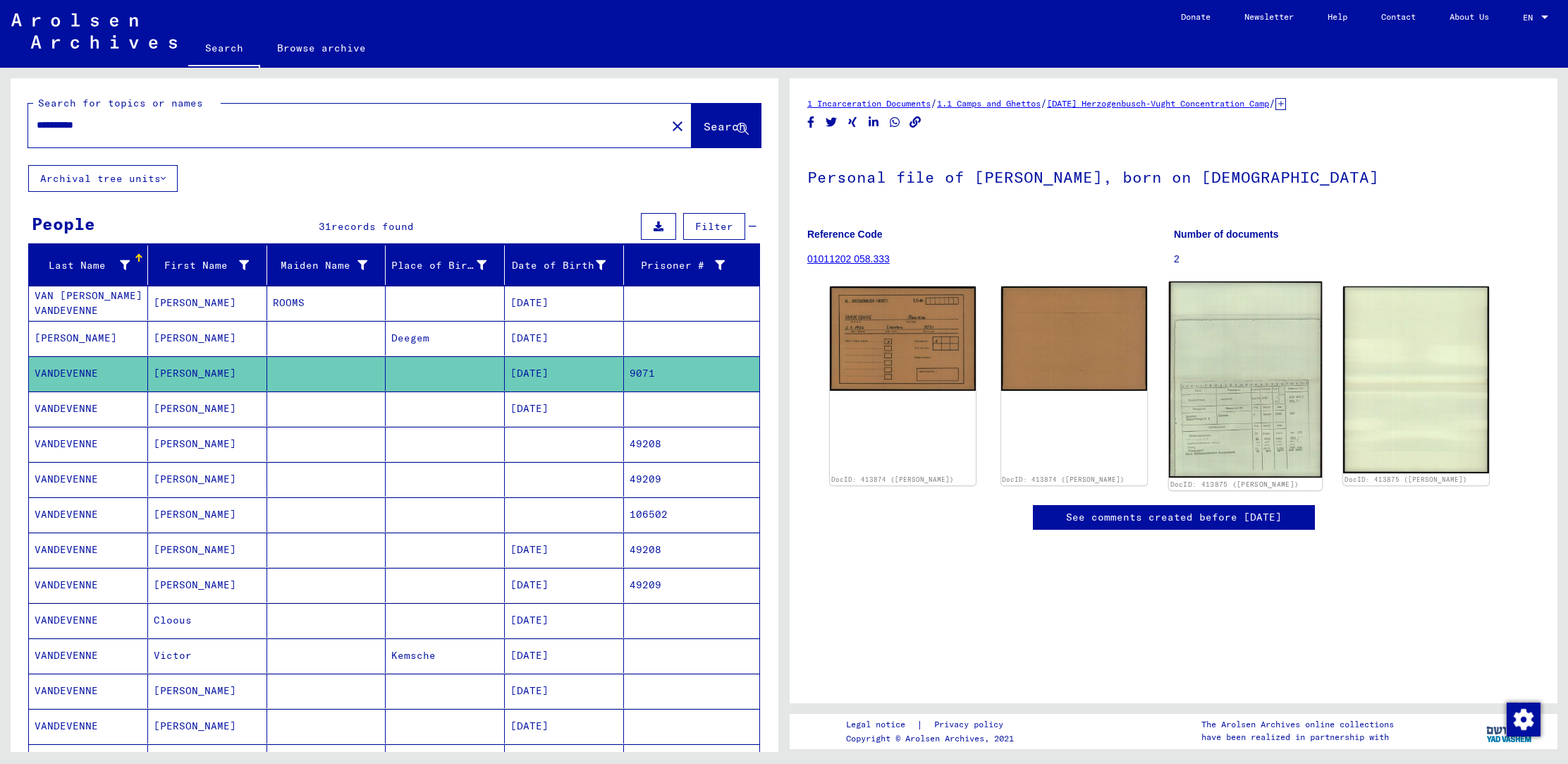
click at [1214, 434] on img at bounding box center [1245, 380] width 153 height 196
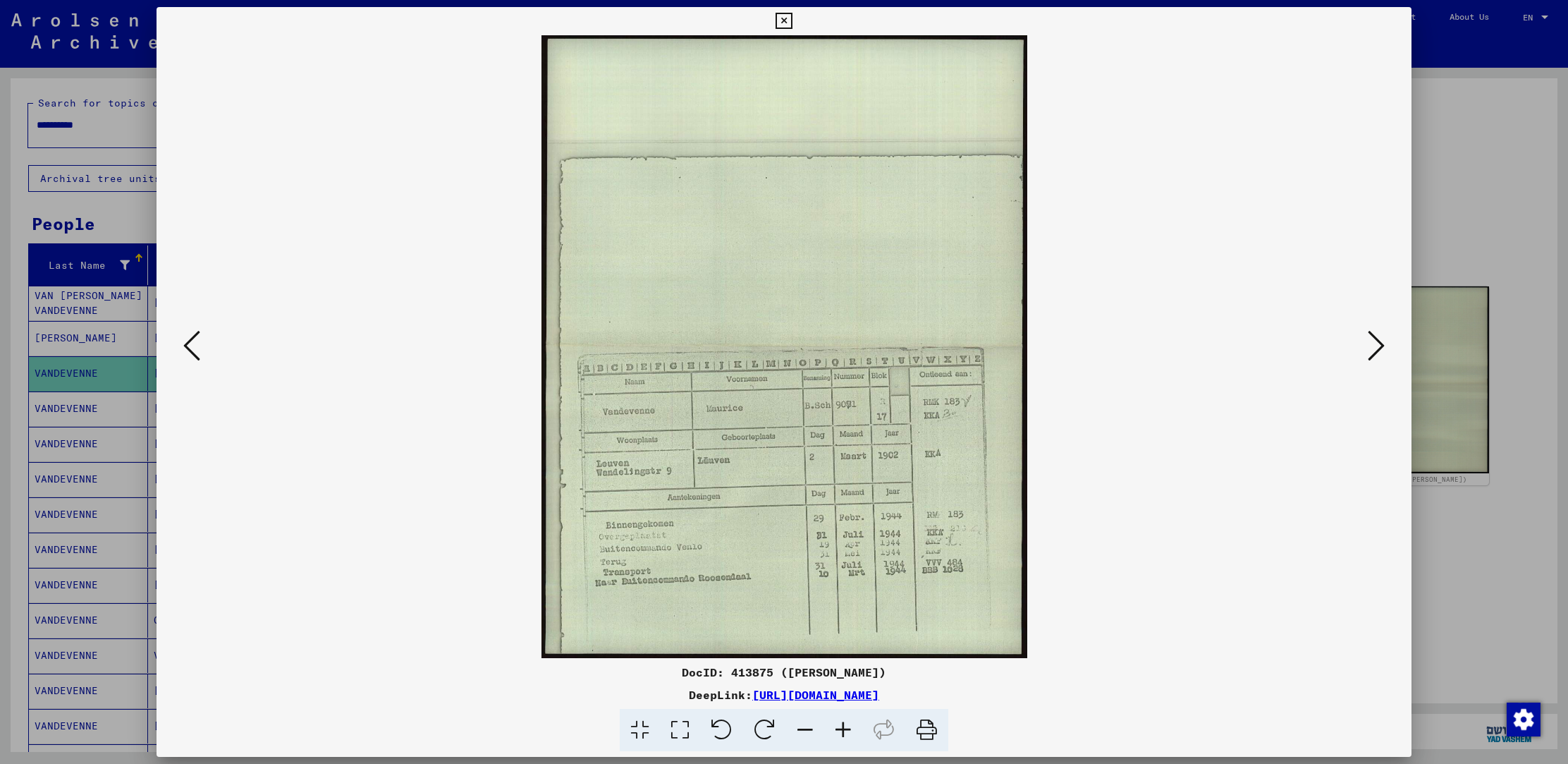
click at [62, 380] on div at bounding box center [784, 382] width 1568 height 764
